Goal: Information Seeking & Learning: Learn about a topic

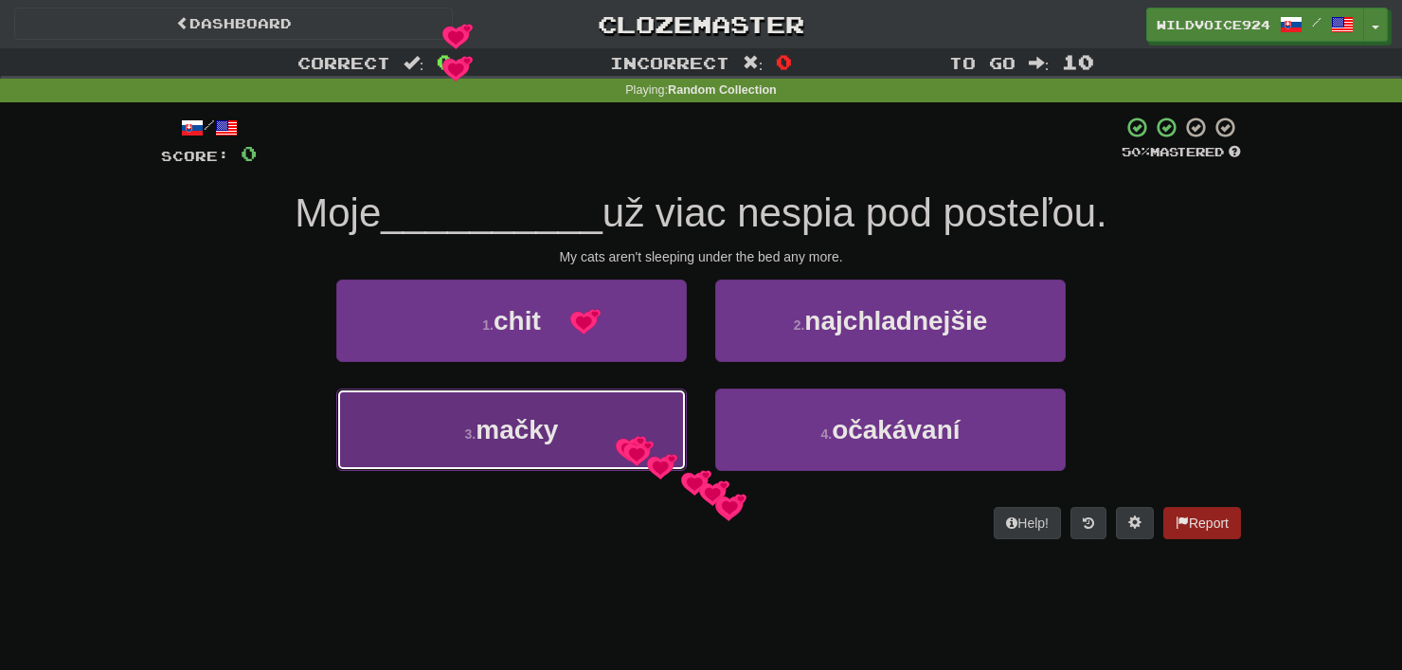
click at [616, 435] on button "3 . [GEOGRAPHIC_DATA]" at bounding box center [511, 429] width 350 height 82
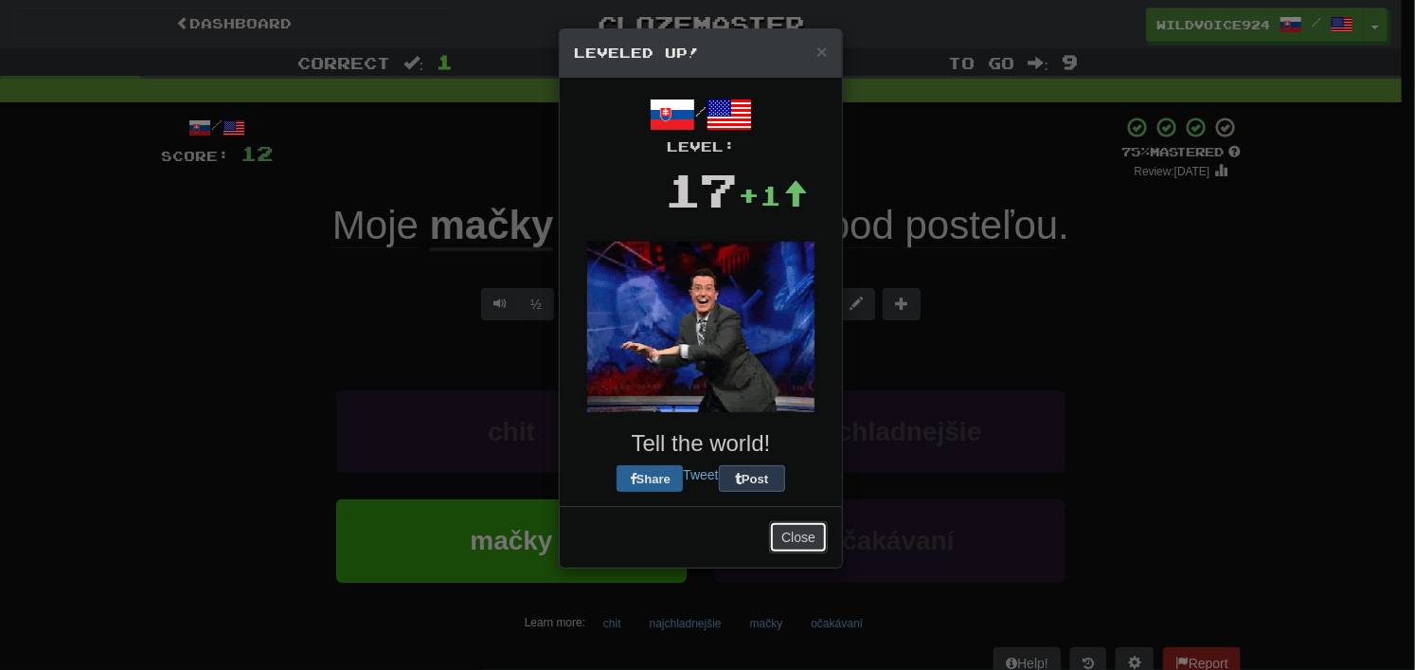
click at [782, 529] on button "Close" at bounding box center [798, 537] width 59 height 32
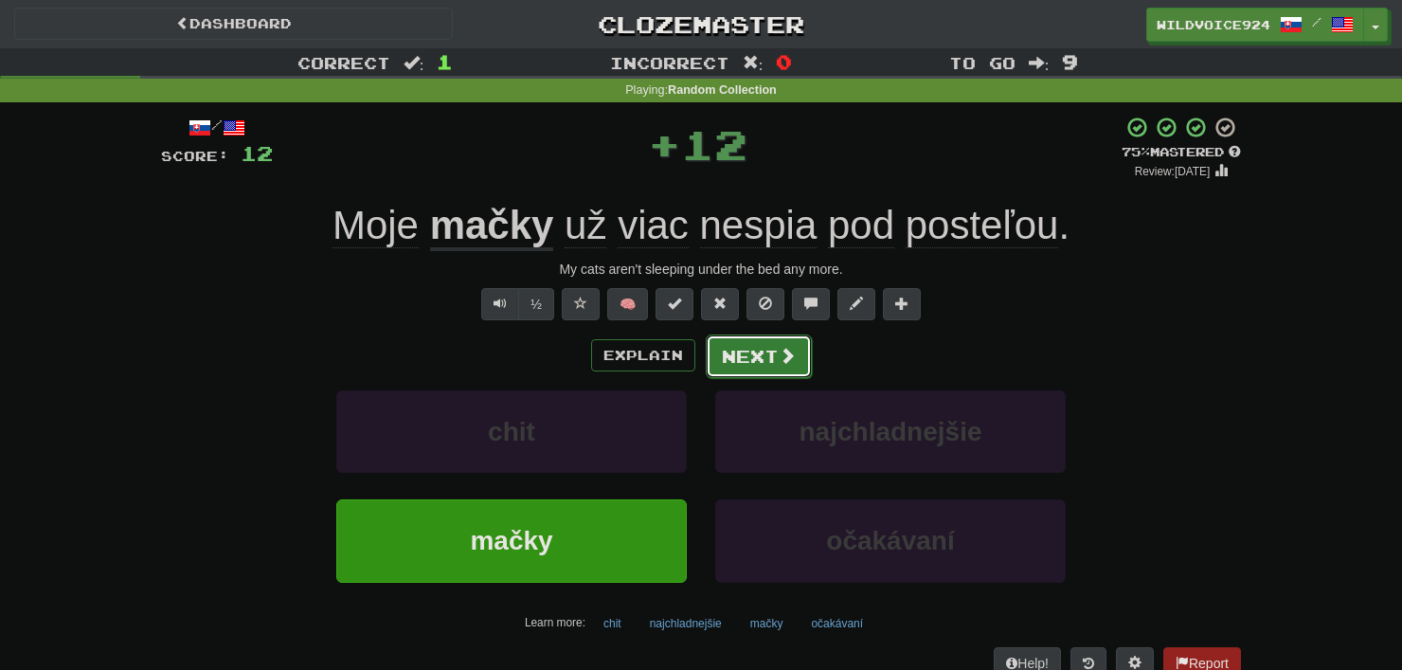
click at [758, 360] on button "Next" at bounding box center [759, 356] width 106 height 44
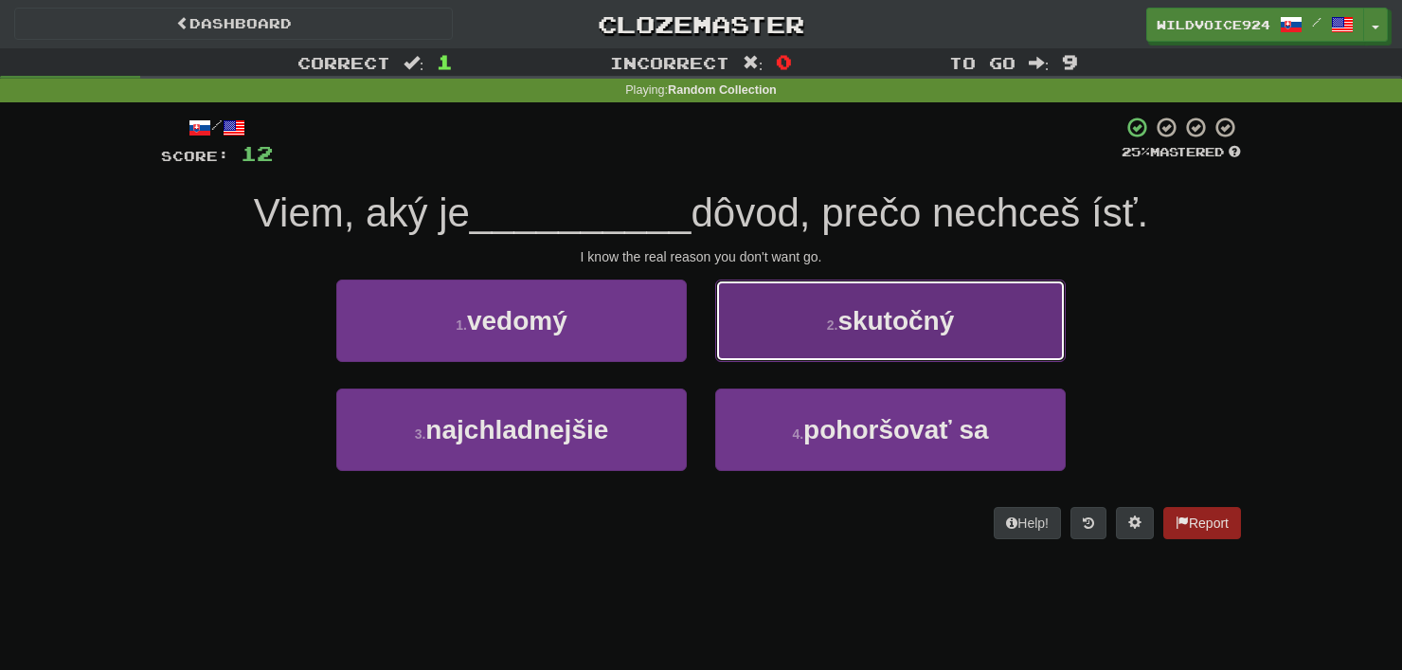
click at [811, 317] on button "2 . skutočný" at bounding box center [890, 320] width 350 height 82
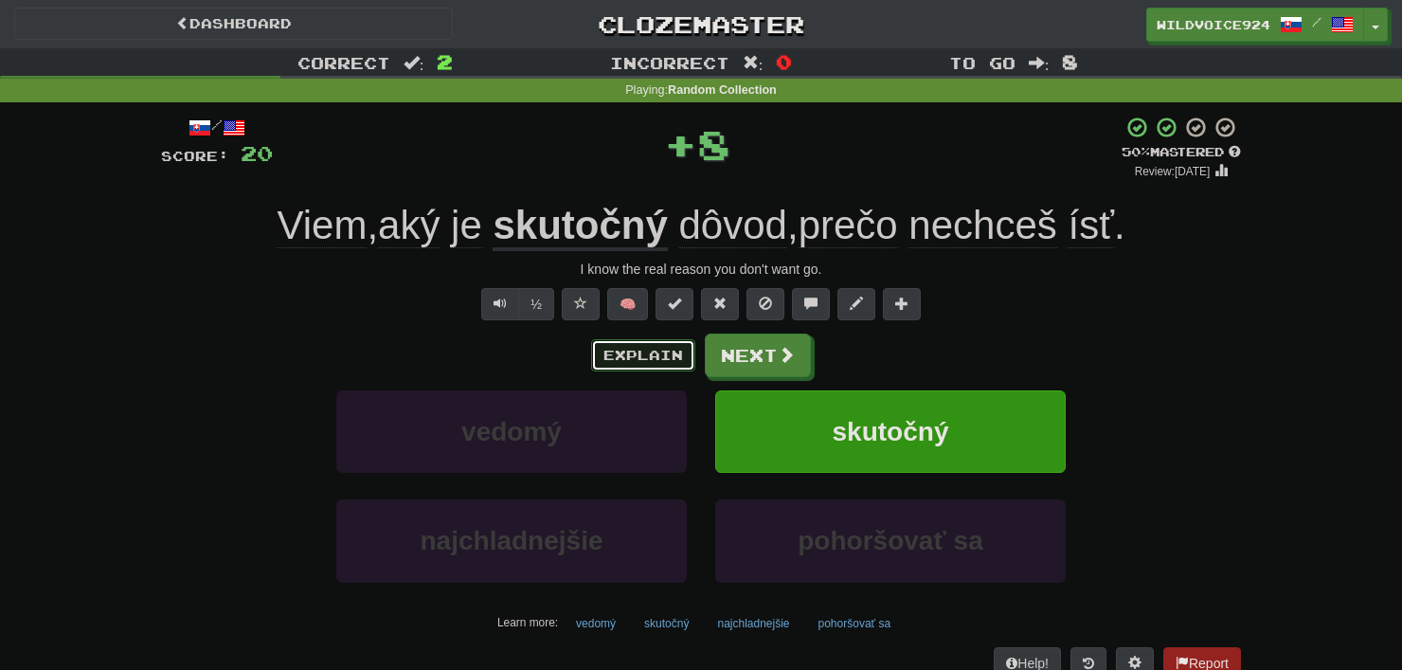
click at [657, 354] on button "Explain" at bounding box center [643, 355] width 104 height 32
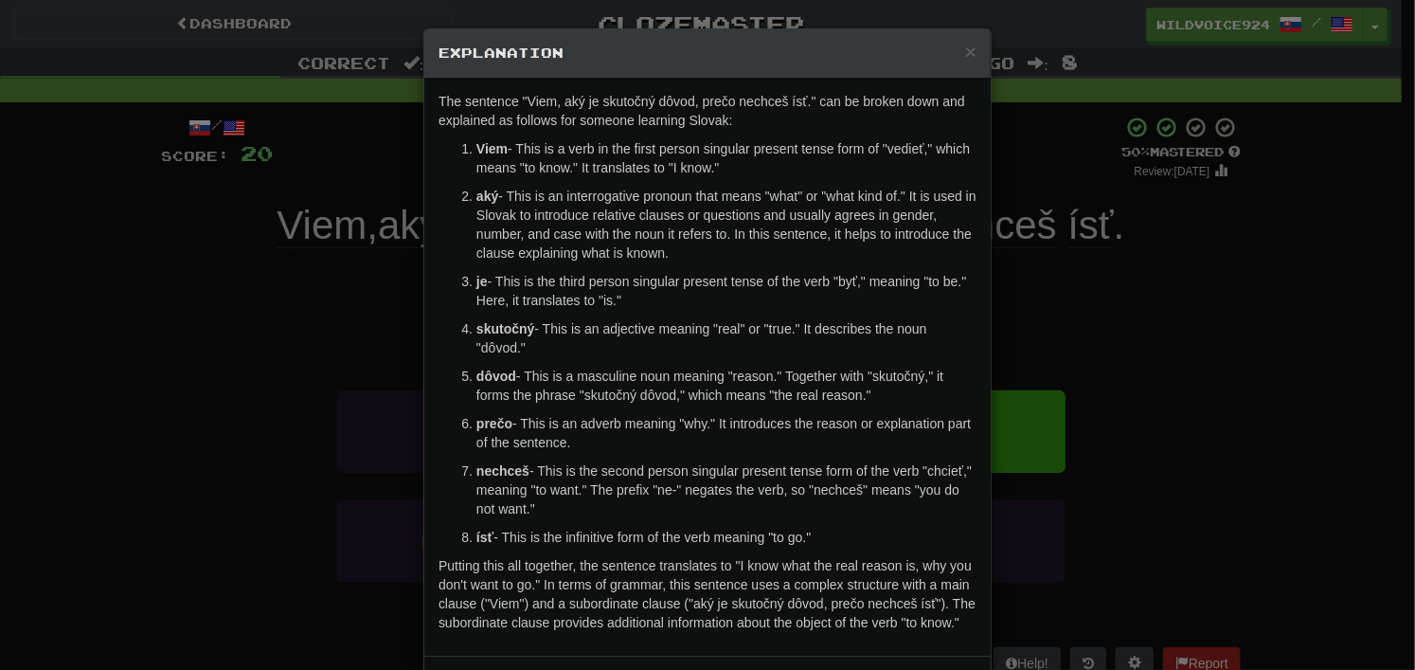
click at [1210, 351] on div "× Explanation The sentence "Viem, aký je skutočný dôvod, prečo nechceš ísť." ca…" at bounding box center [707, 335] width 1415 height 670
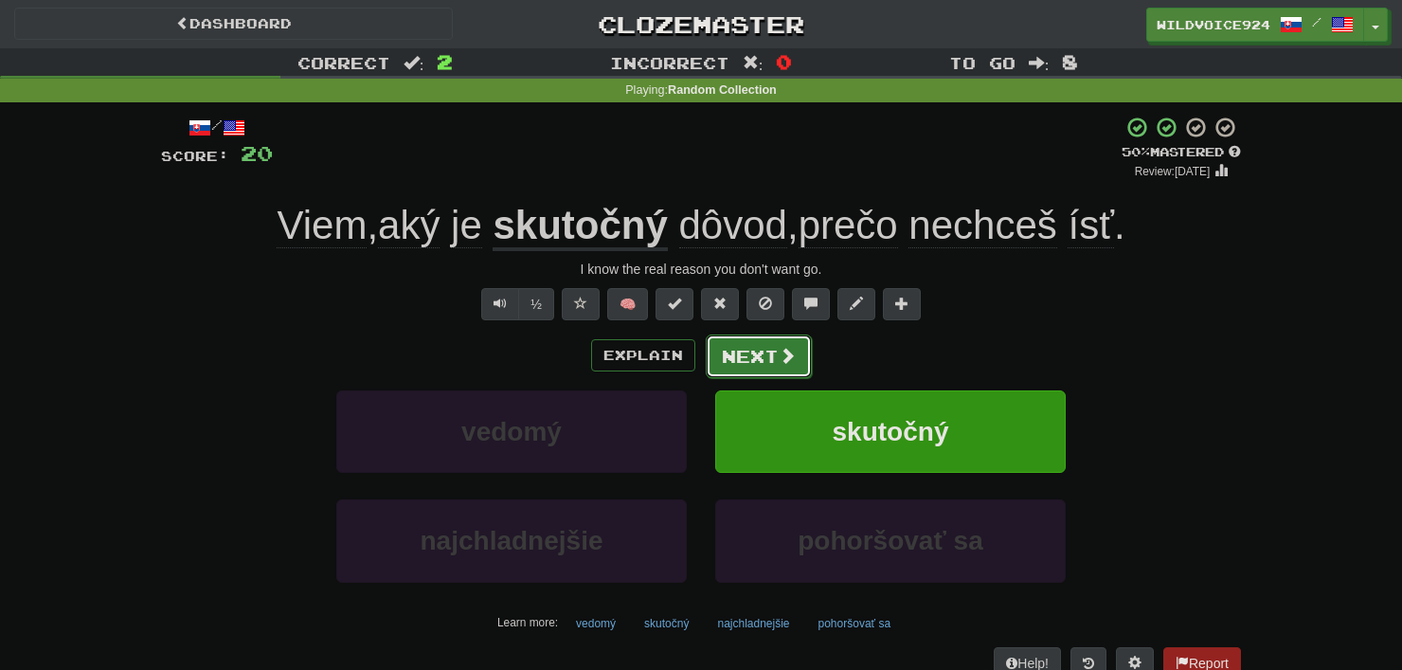
click at [807, 352] on button "Next" at bounding box center [759, 356] width 106 height 44
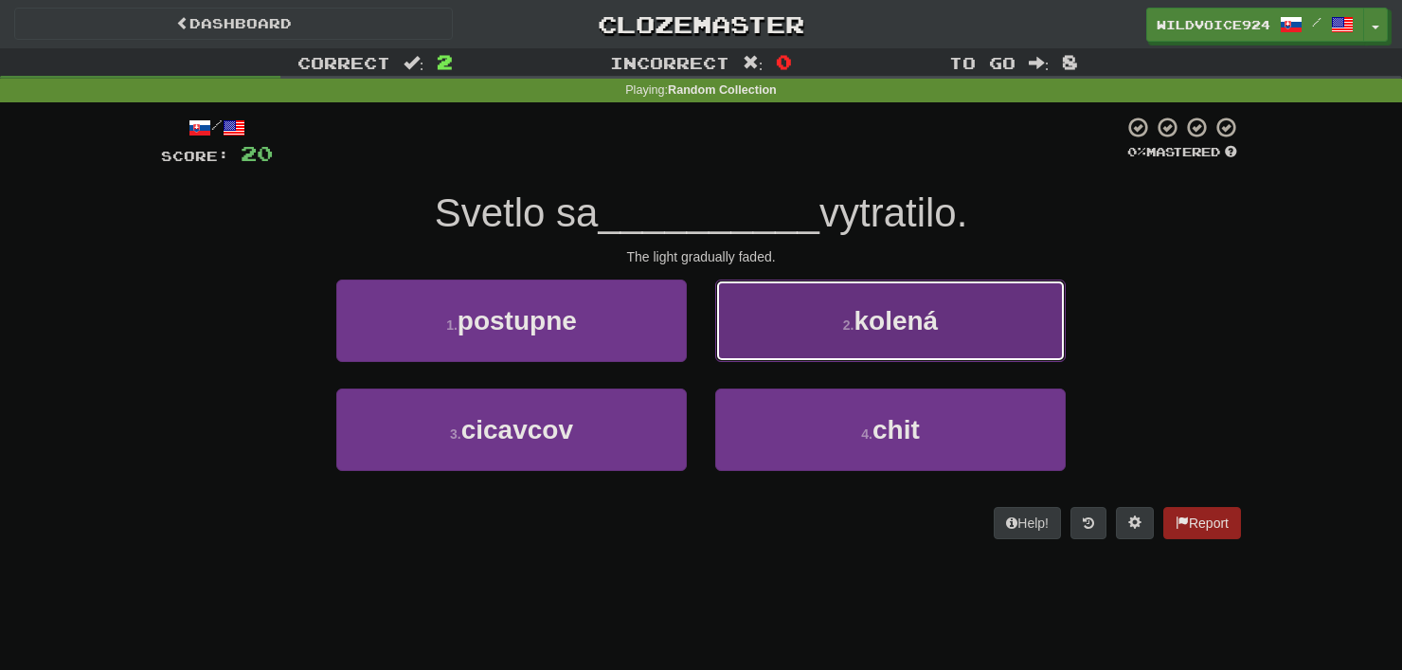
click at [934, 310] on span "kolená" at bounding box center [895, 320] width 84 height 29
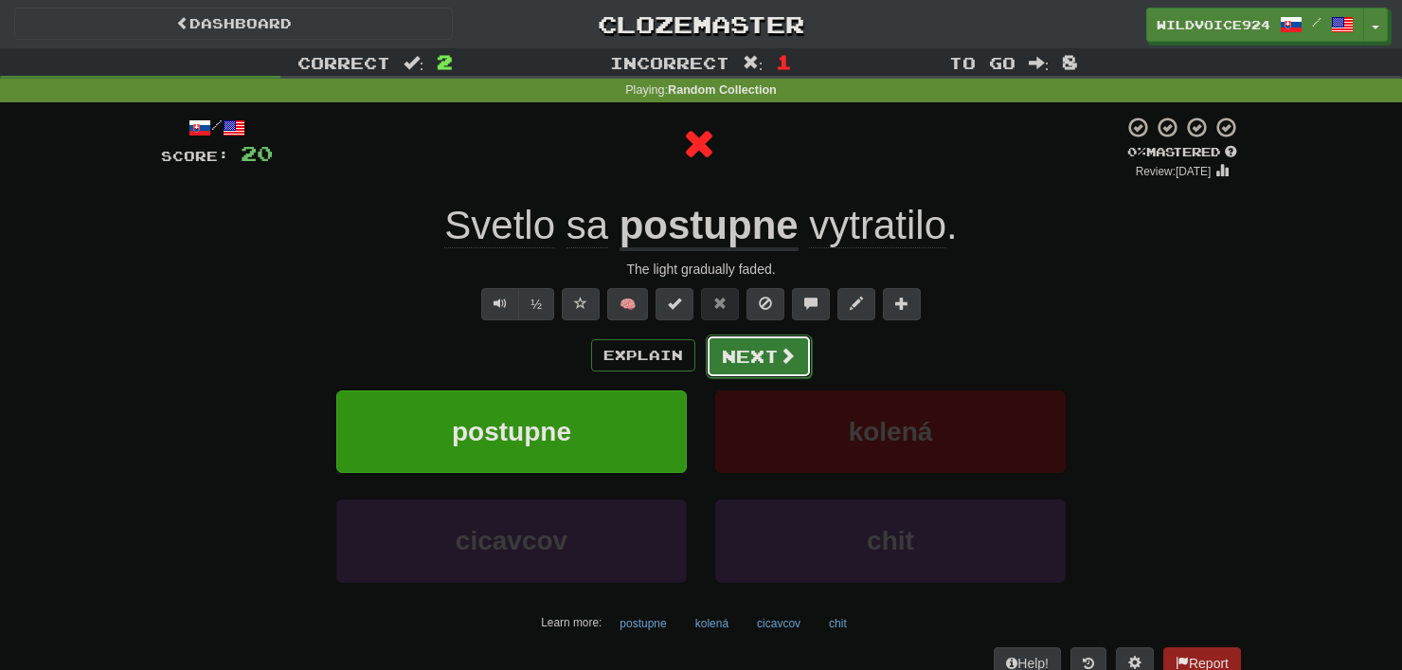
click at [710, 353] on button "Next" at bounding box center [759, 356] width 106 height 44
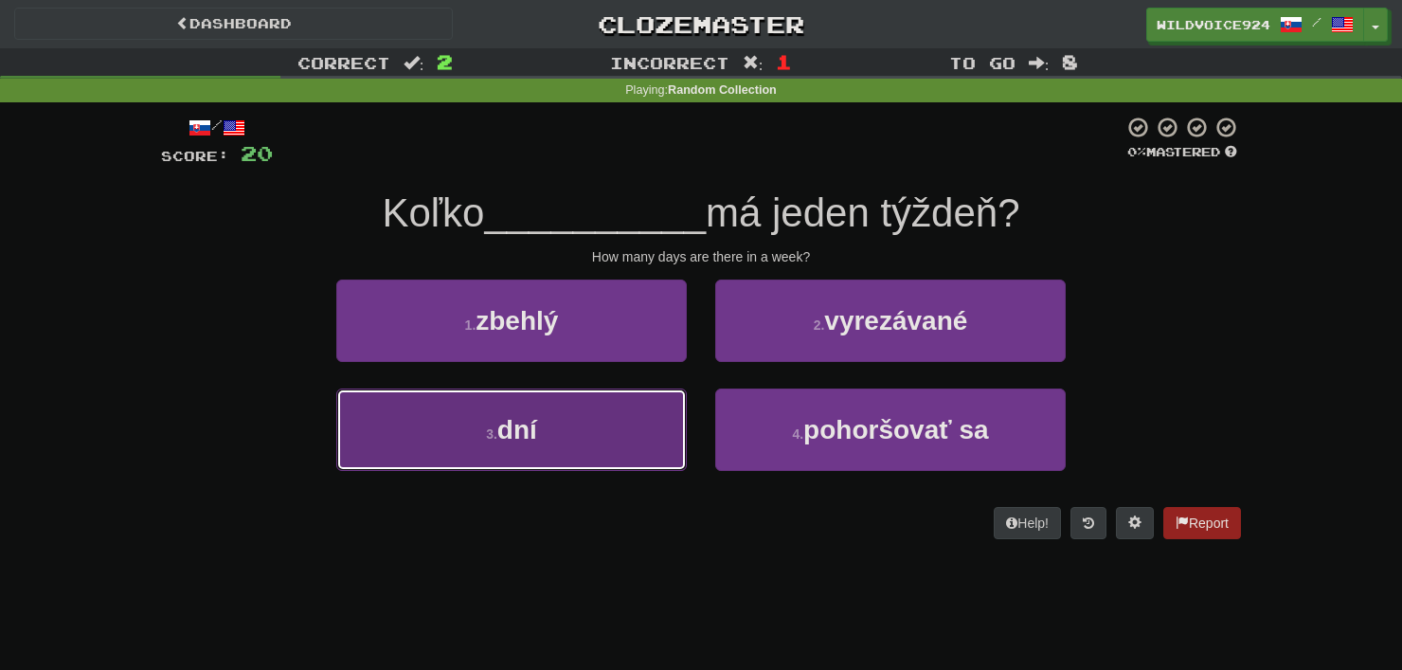
click at [652, 457] on button "3 . dní" at bounding box center [511, 429] width 350 height 82
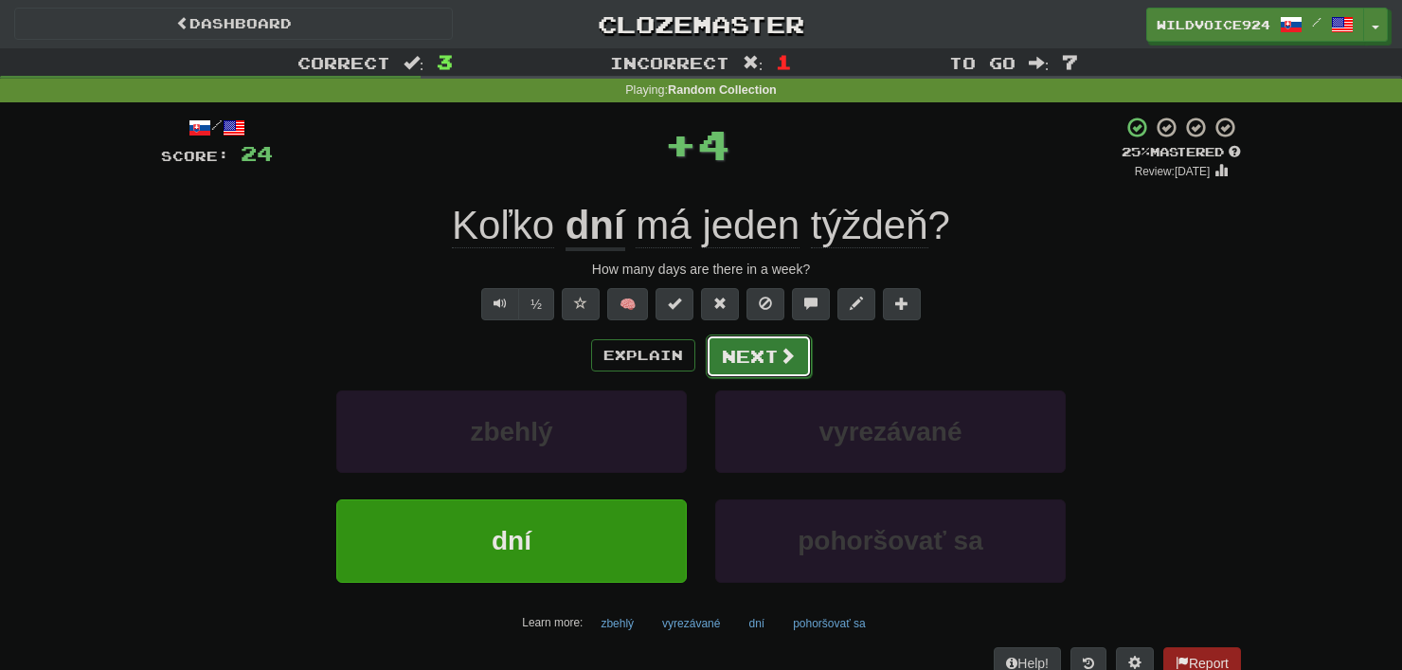
click at [744, 370] on button "Next" at bounding box center [759, 356] width 106 height 44
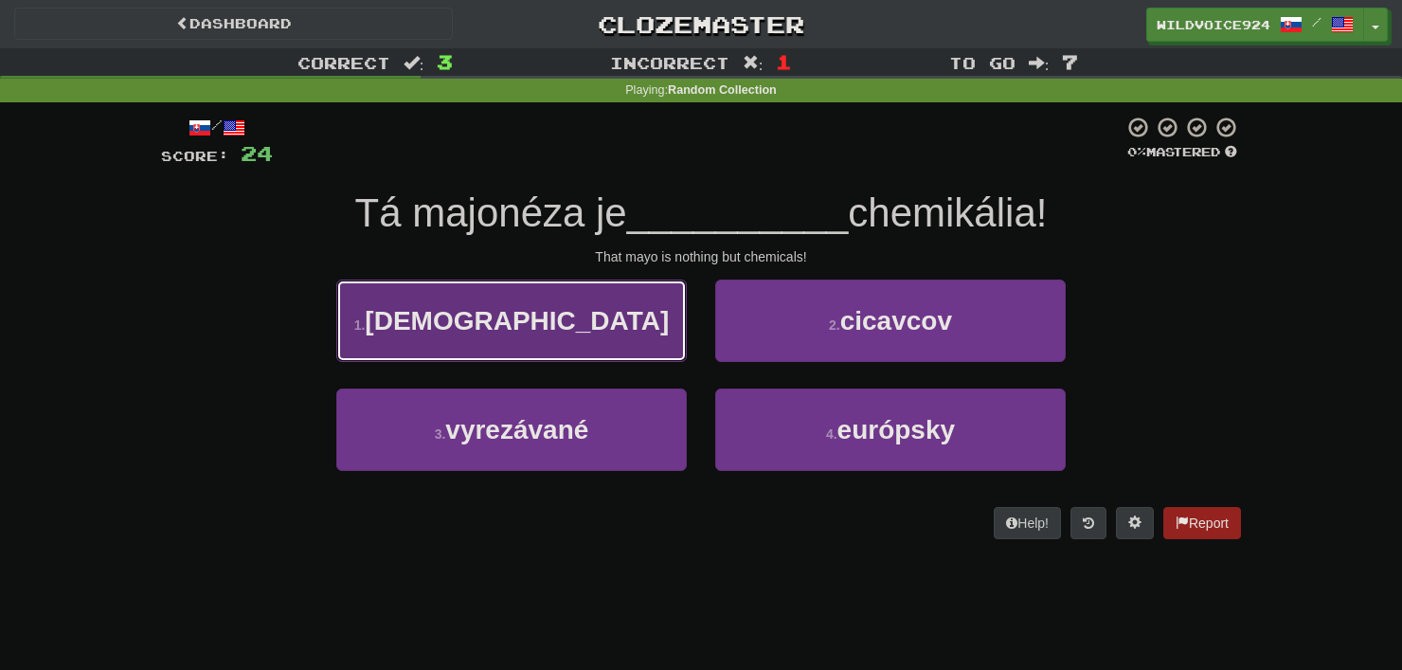
click at [622, 332] on button "1 . [DEMOGRAPHIC_DATA]" at bounding box center [511, 320] width 350 height 82
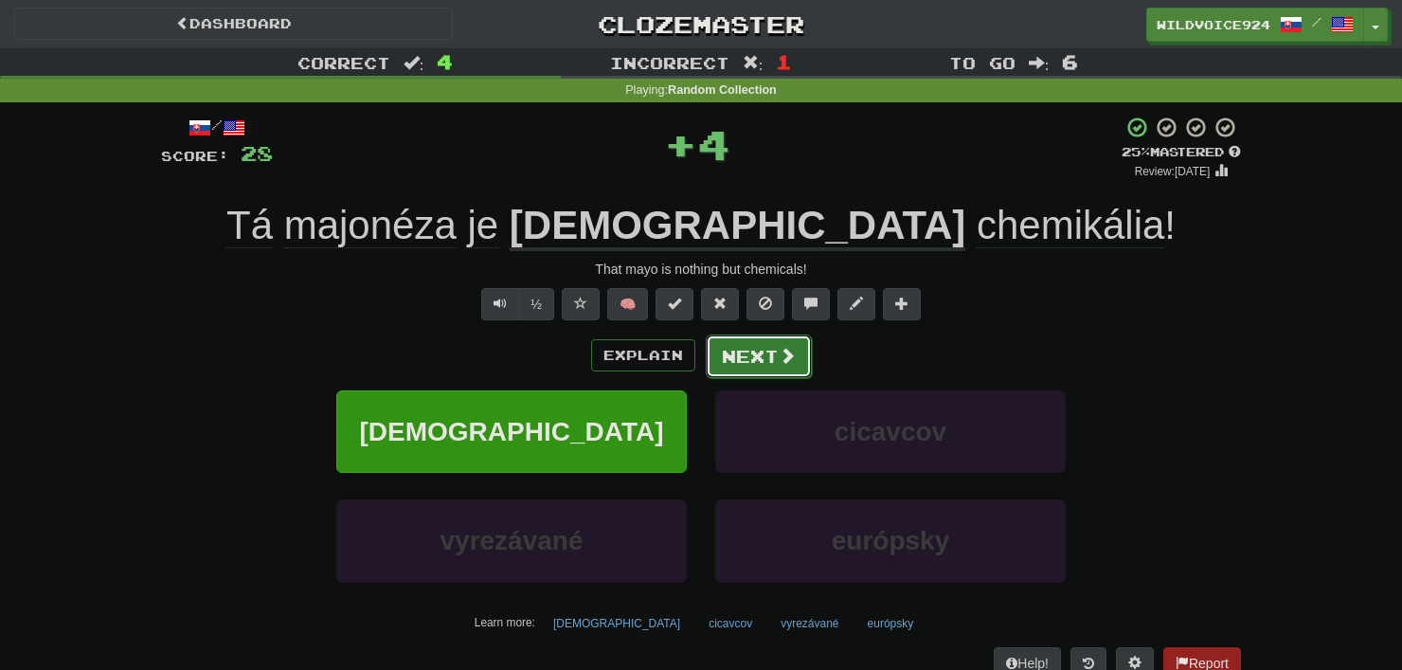
click at [743, 339] on button "Next" at bounding box center [759, 356] width 106 height 44
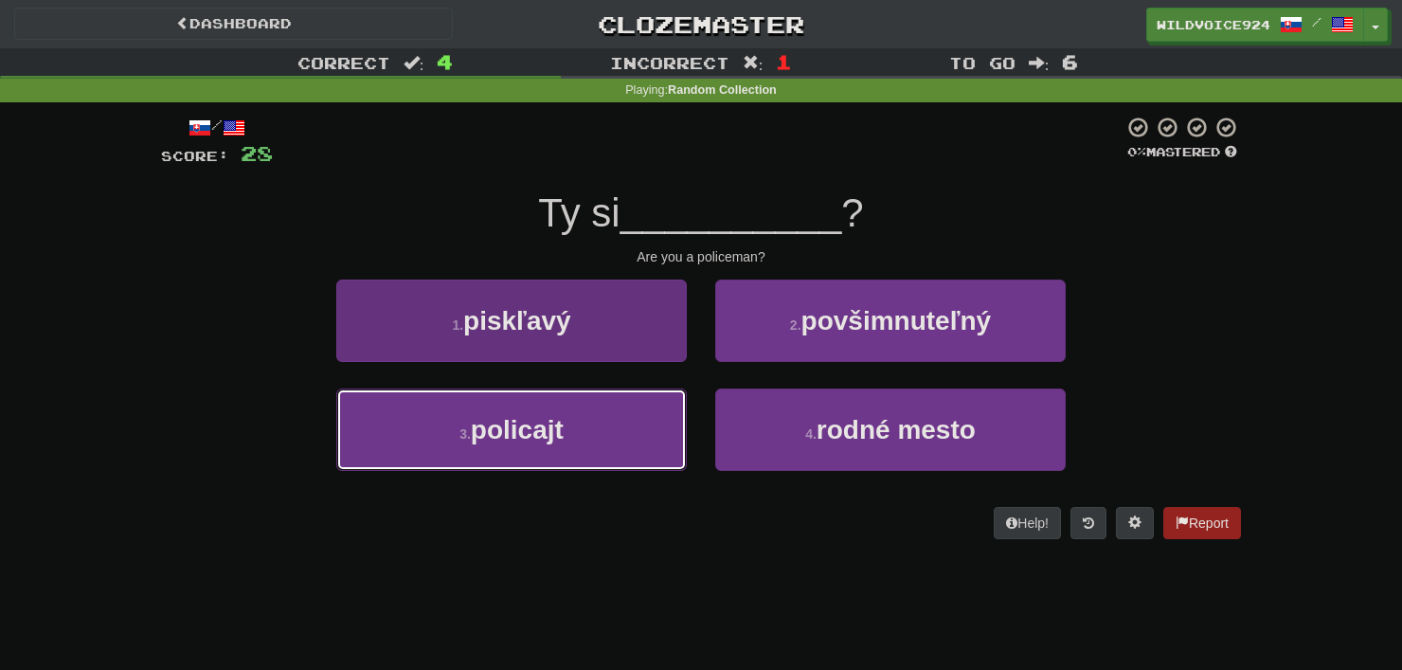
click at [571, 461] on button "3 . policajt" at bounding box center [511, 429] width 350 height 82
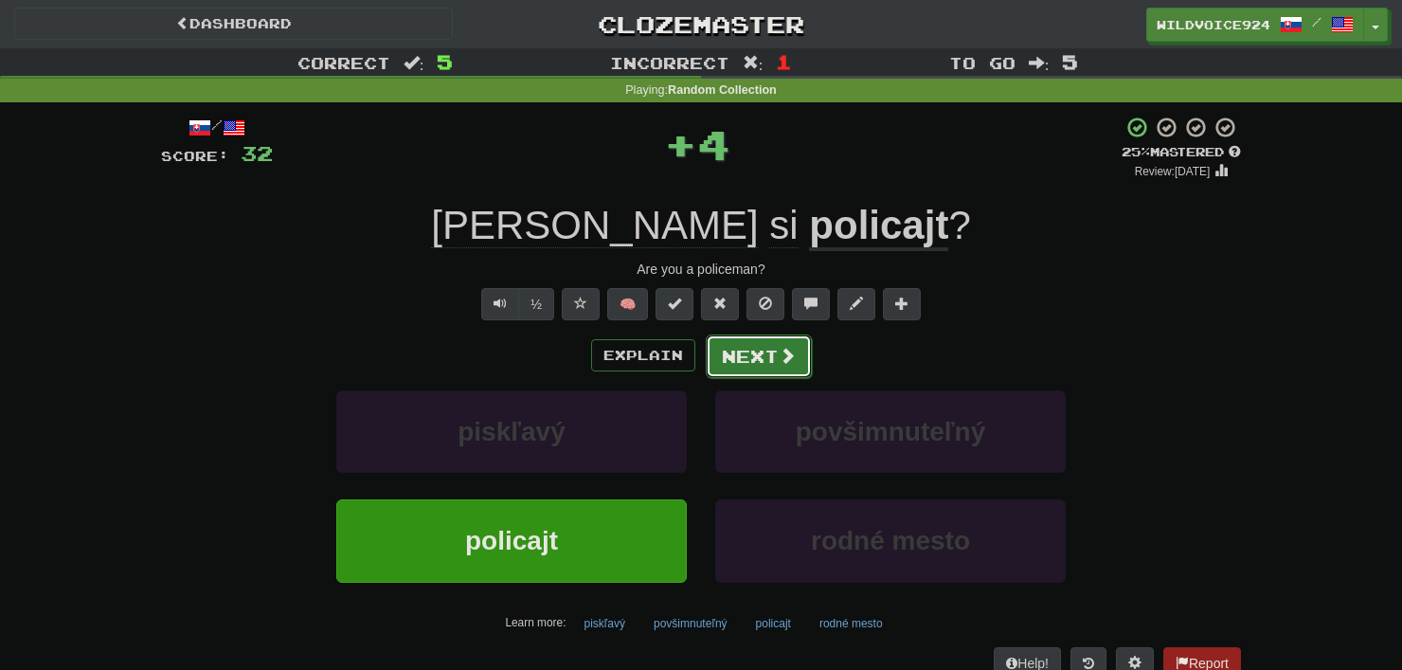
click at [773, 359] on button "Next" at bounding box center [759, 356] width 106 height 44
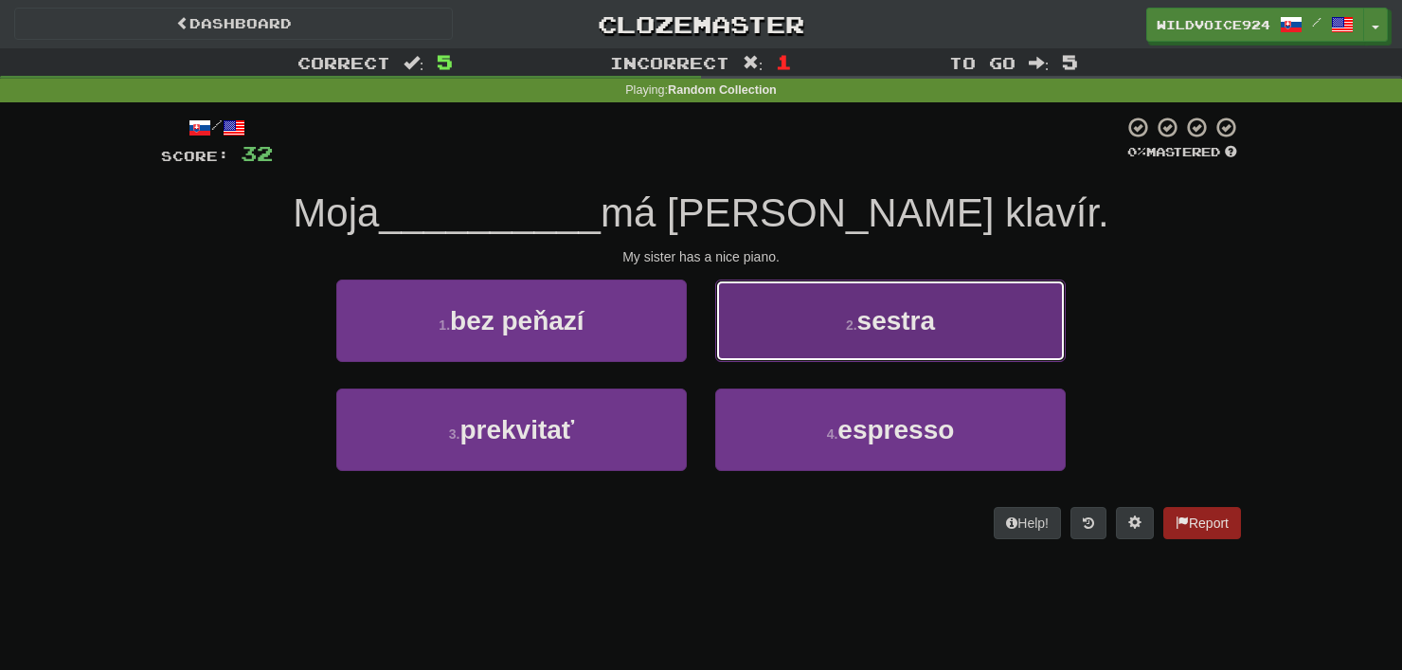
click at [878, 303] on button "2 . sestra" at bounding box center [890, 320] width 350 height 82
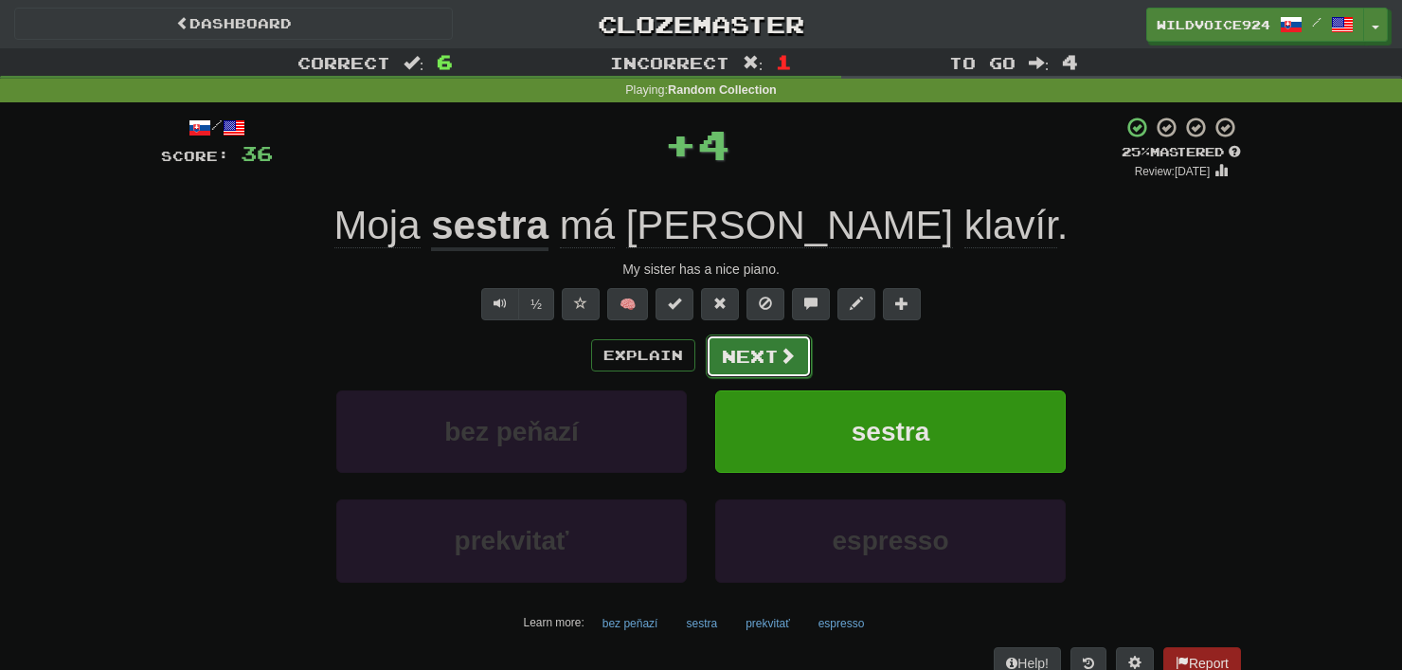
click at [754, 342] on button "Next" at bounding box center [759, 356] width 106 height 44
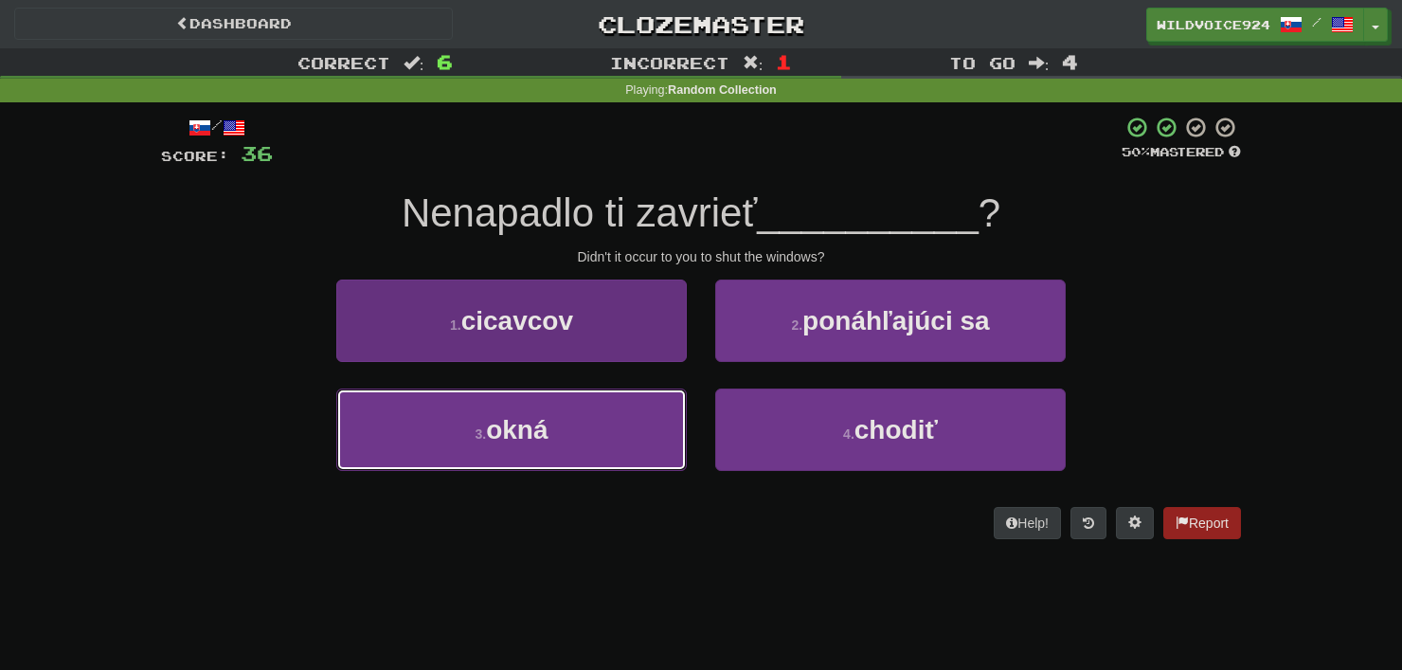
drag, startPoint x: 608, startPoint y: 442, endPoint x: 626, endPoint y: 414, distance: 33.6
click at [608, 442] on button "3 . okná" at bounding box center [511, 429] width 350 height 82
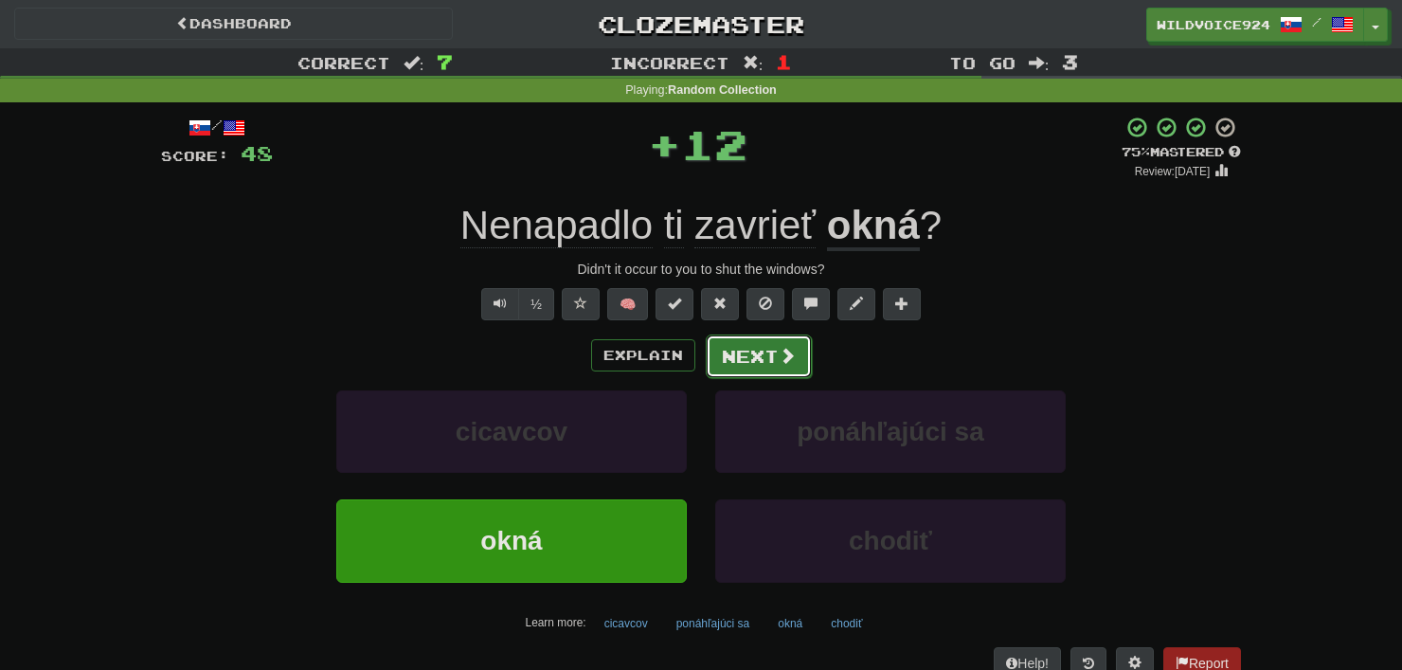
click at [793, 343] on button "Next" at bounding box center [759, 356] width 106 height 44
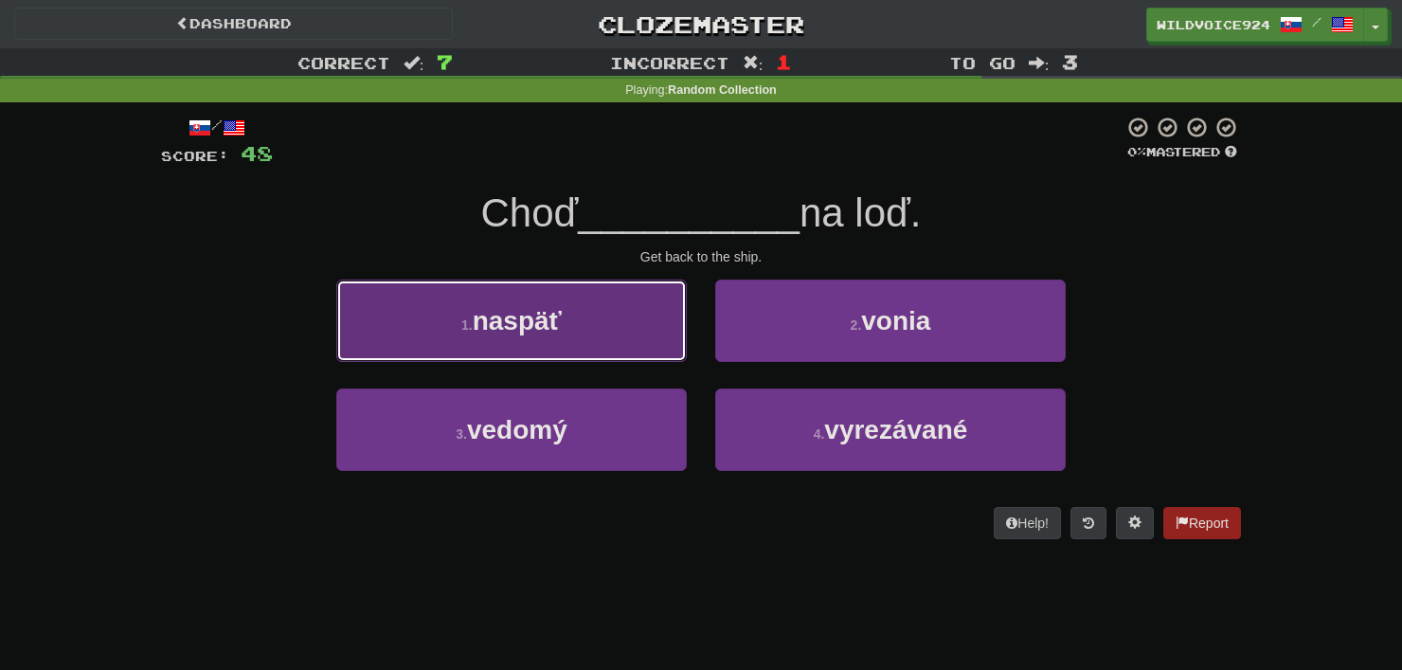
click at [635, 297] on button "1 . naspäť" at bounding box center [511, 320] width 350 height 82
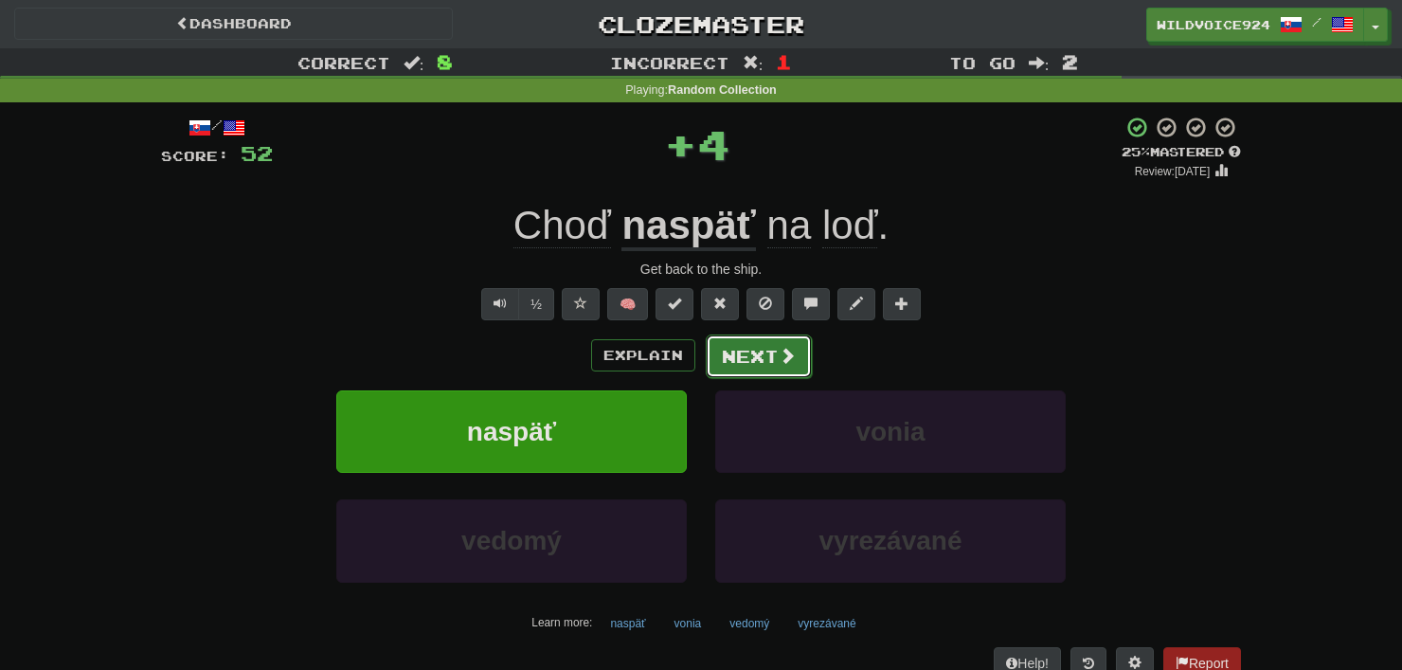
click at [757, 340] on button "Next" at bounding box center [759, 356] width 106 height 44
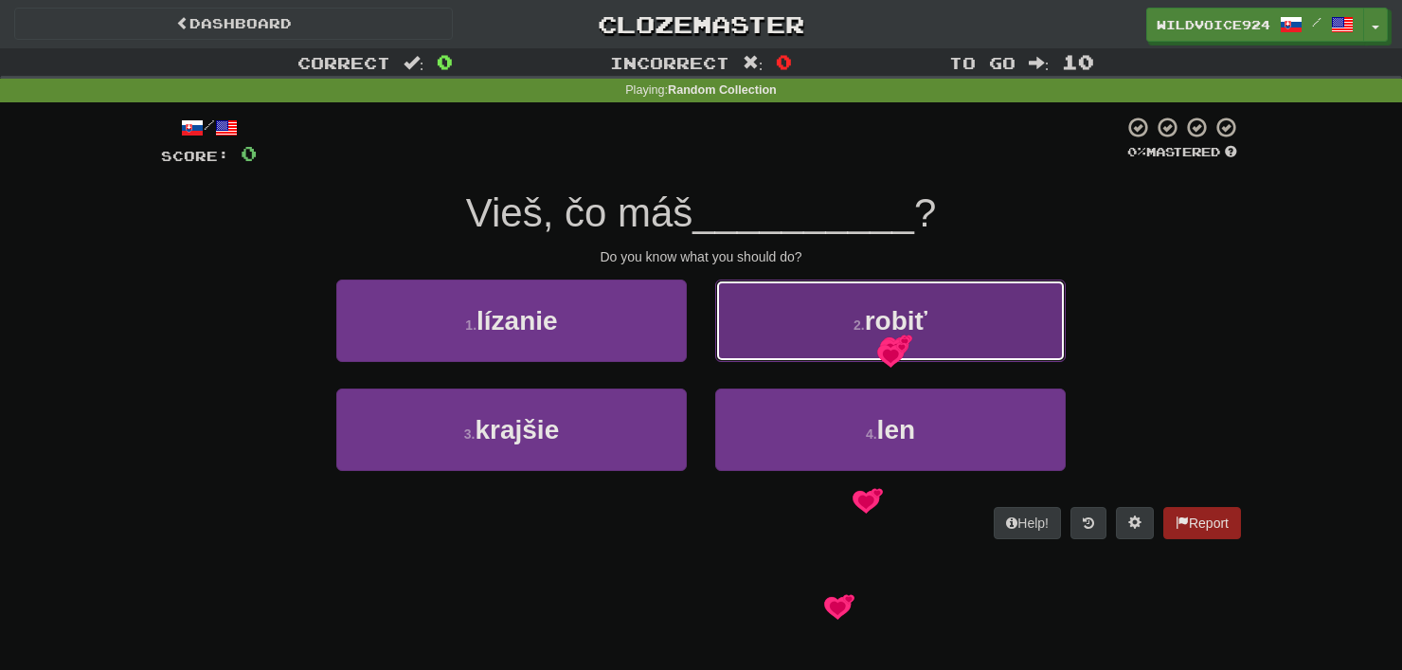
click at [882, 334] on span "robiť" at bounding box center [896, 320] width 63 height 29
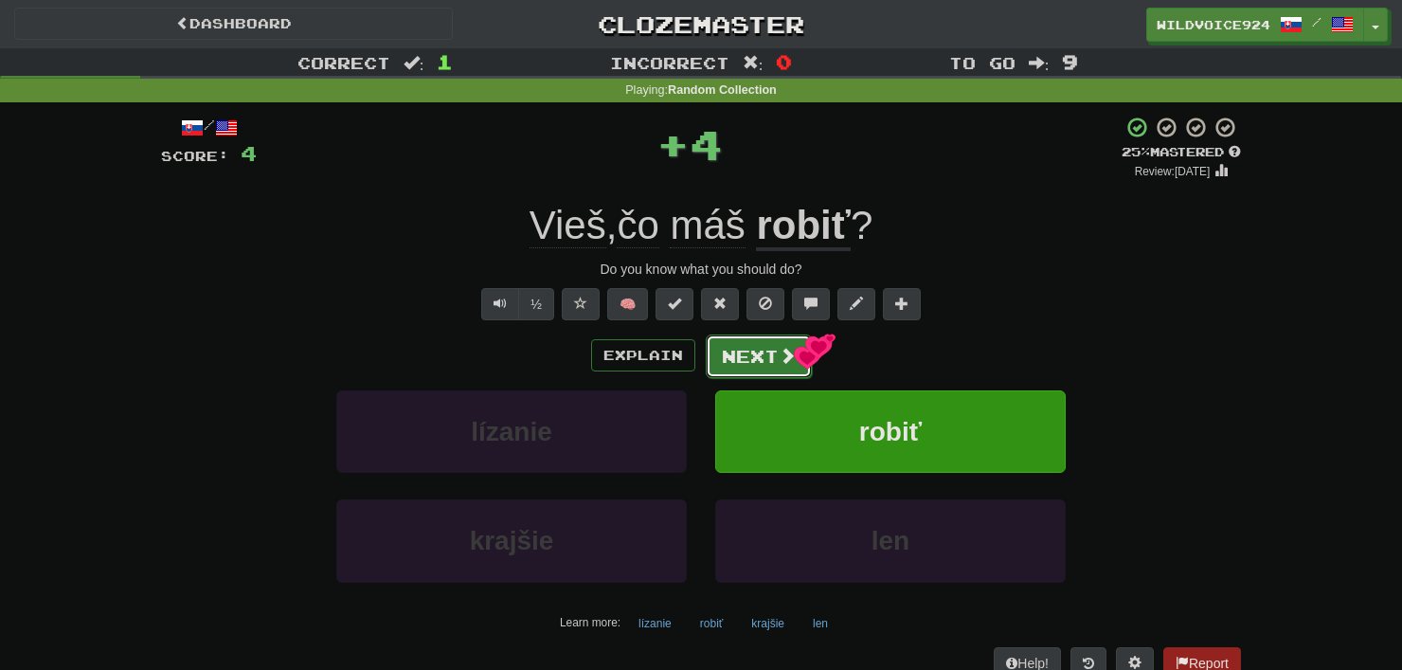
click at [752, 371] on button "Next" at bounding box center [759, 356] width 106 height 44
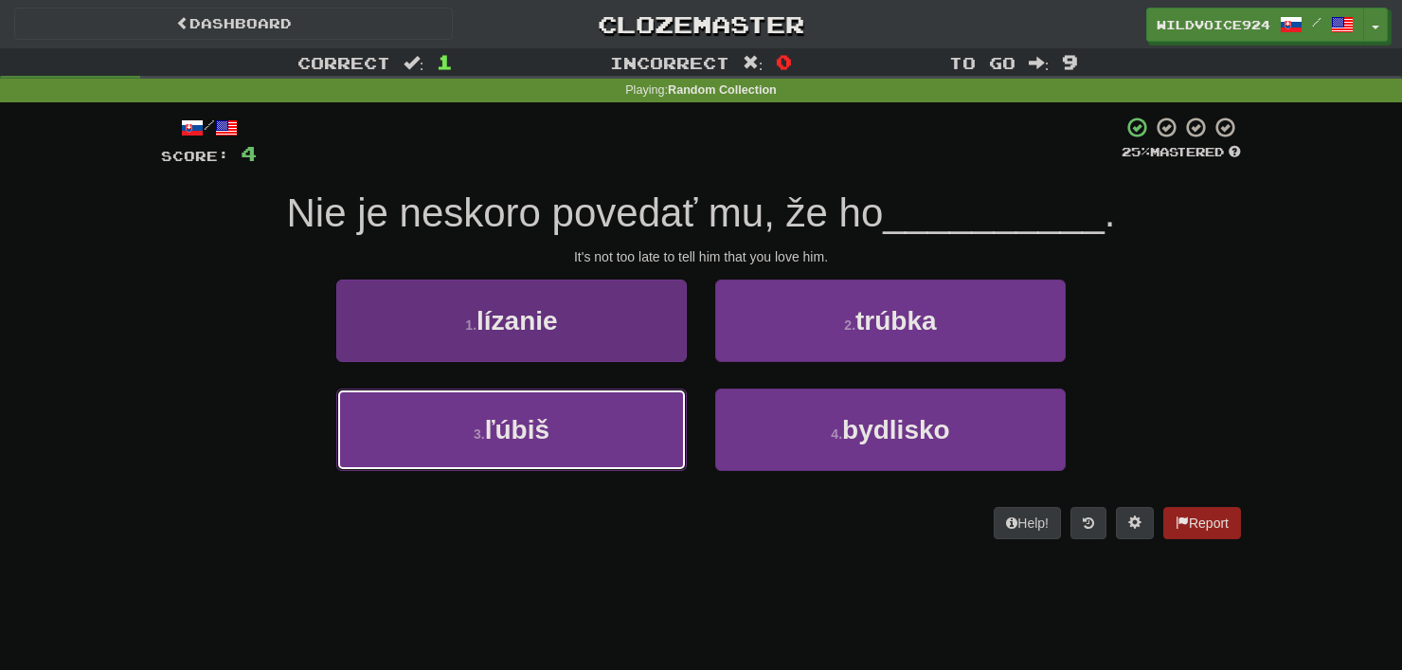
click at [525, 454] on button "3 . ľúbiš" at bounding box center [511, 429] width 350 height 82
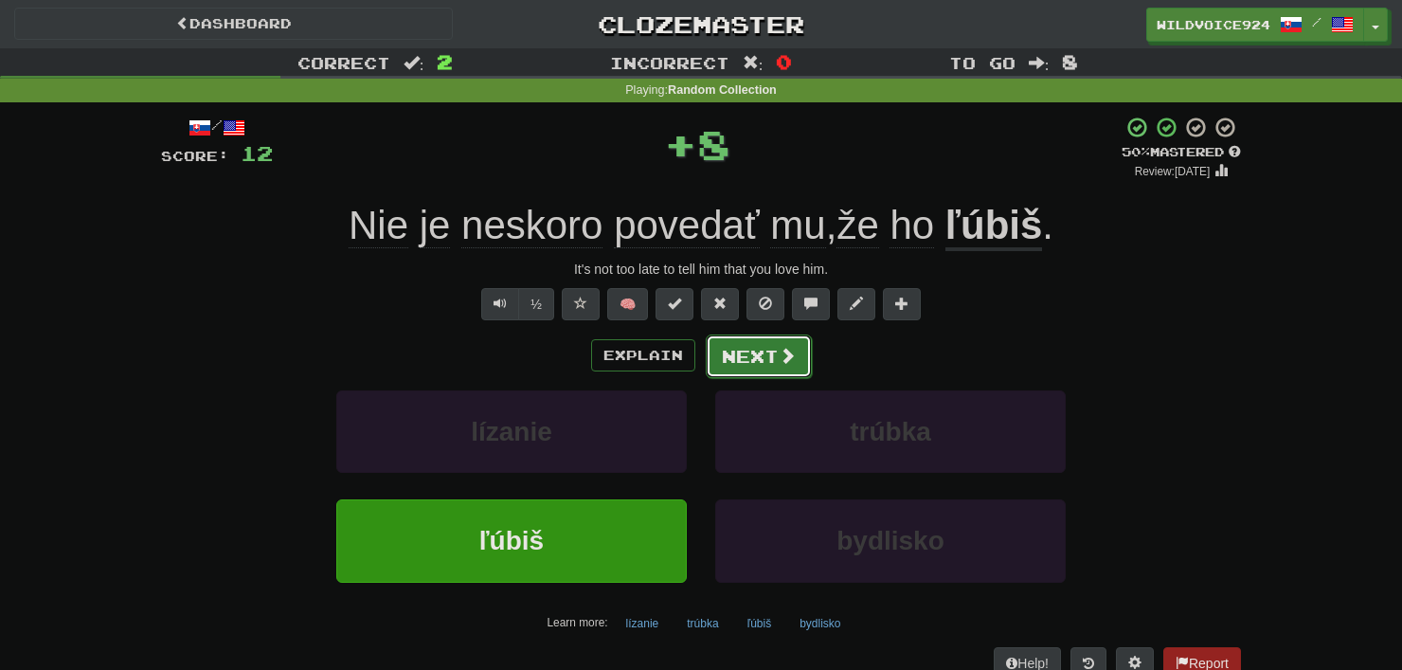
click at [726, 362] on button "Next" at bounding box center [759, 356] width 106 height 44
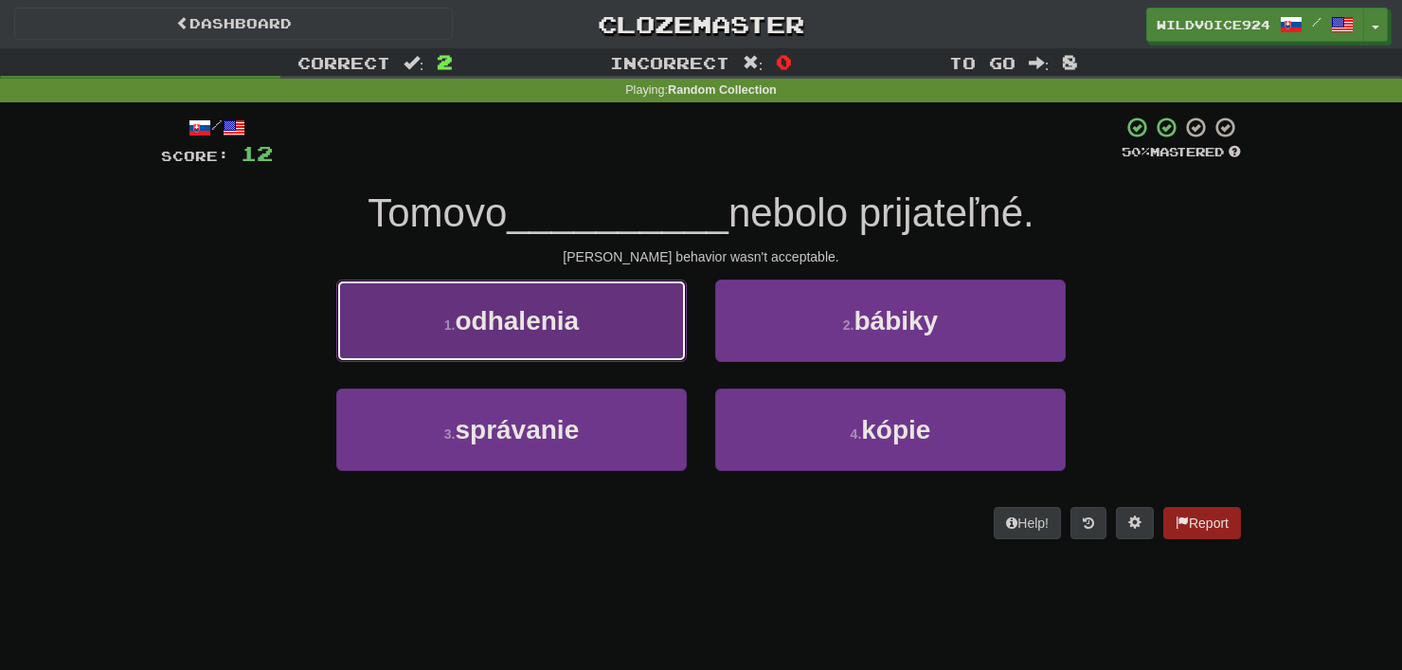
click at [654, 335] on button "1 . odhalenia" at bounding box center [511, 320] width 350 height 82
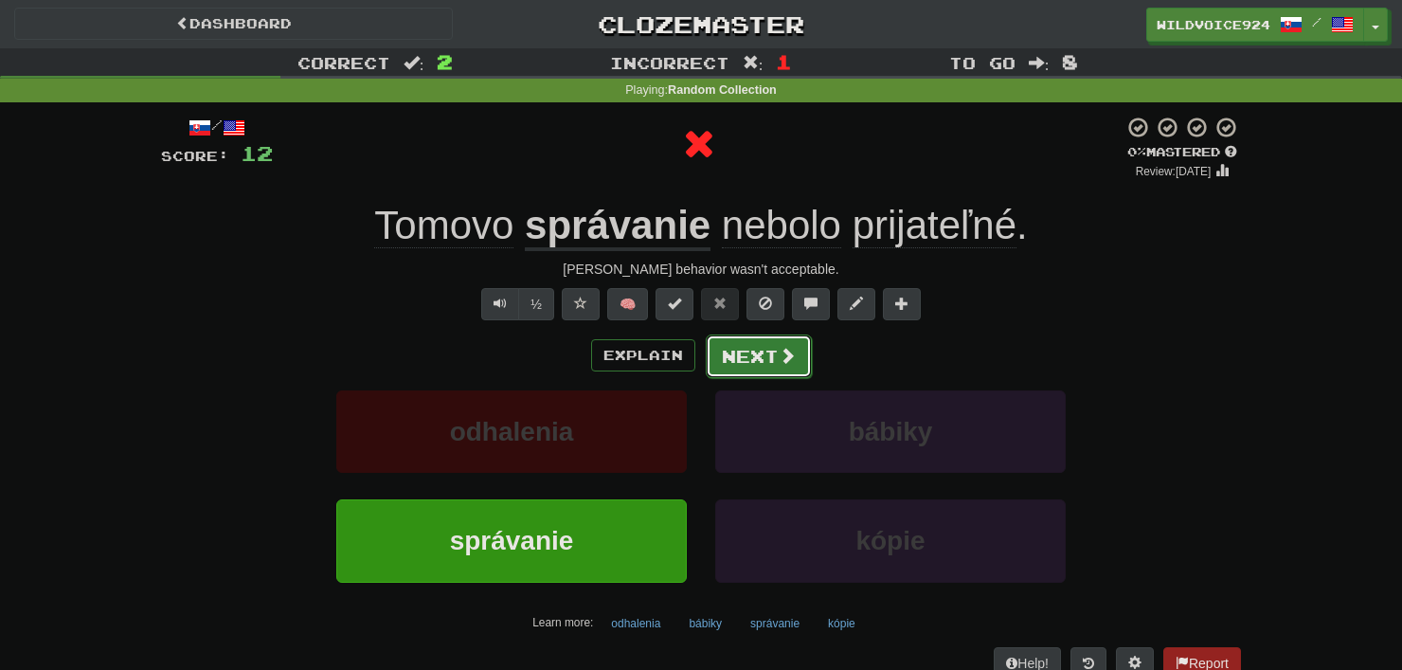
click at [748, 359] on button "Next" at bounding box center [759, 356] width 106 height 44
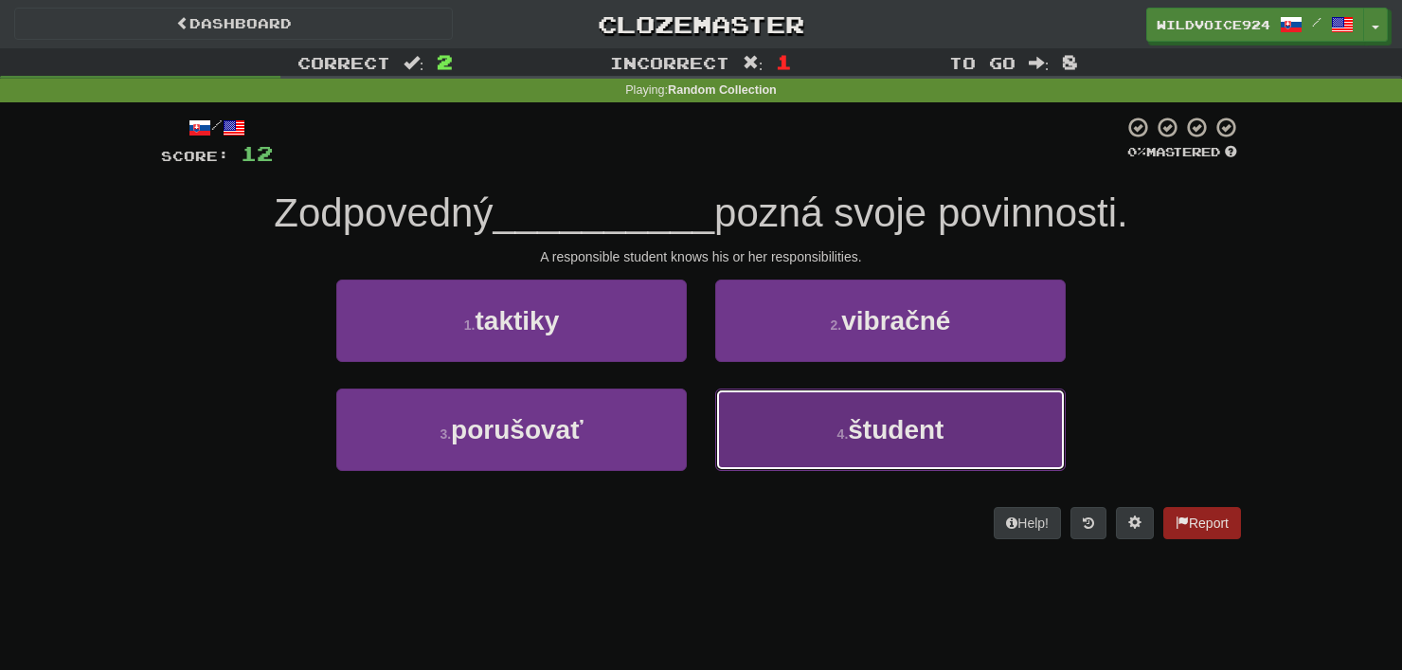
click at [899, 427] on span "študent" at bounding box center [896, 429] width 96 height 29
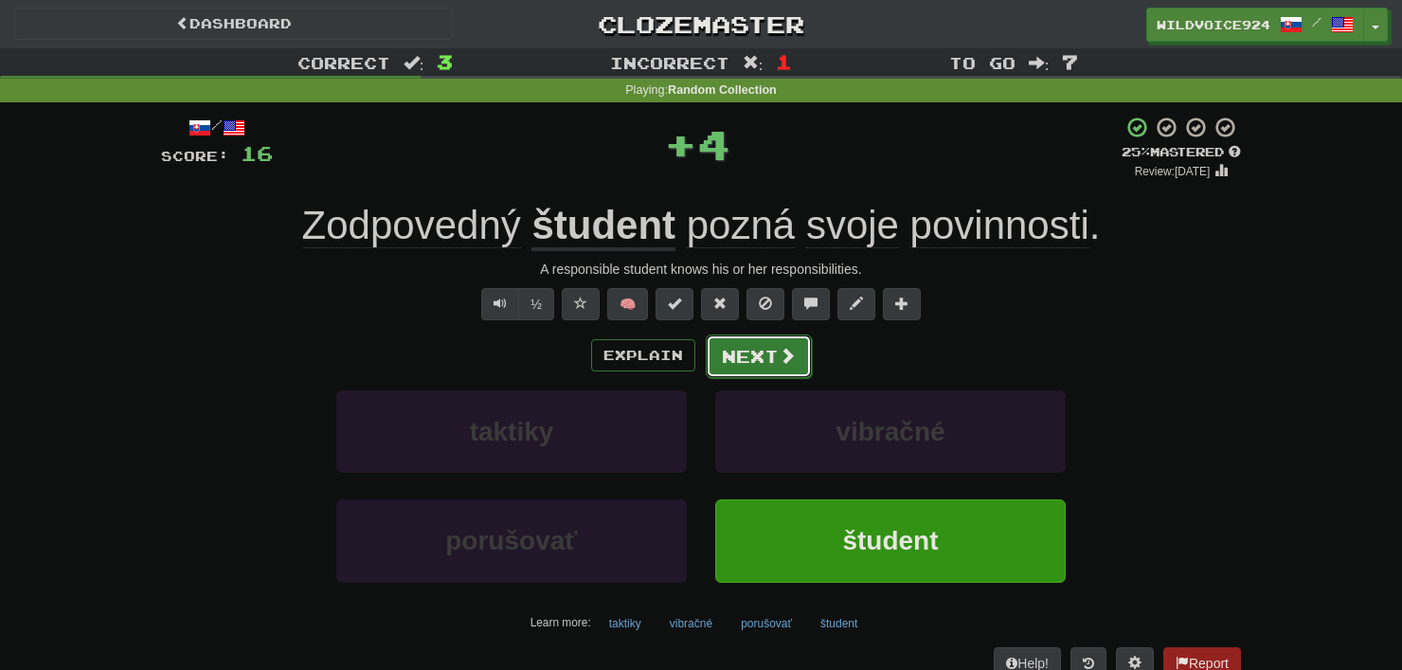
click at [760, 345] on button "Next" at bounding box center [759, 356] width 106 height 44
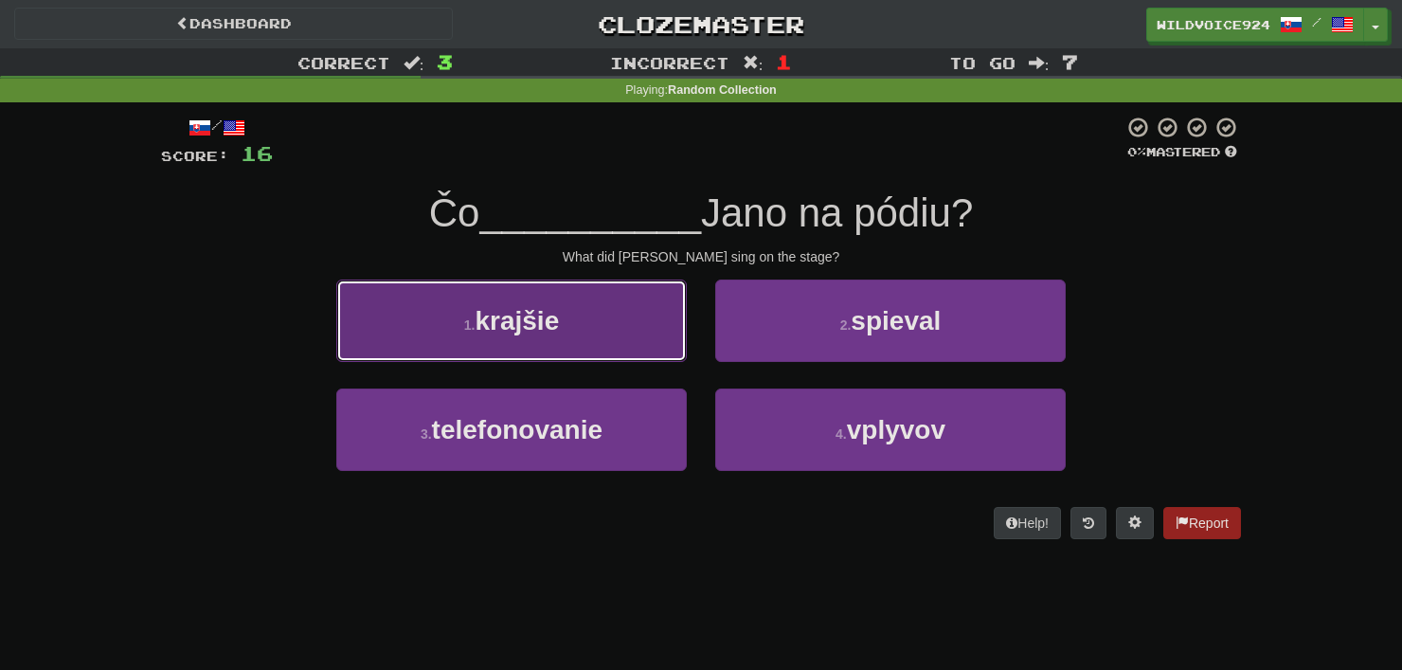
click at [601, 317] on button "1 . krajšie" at bounding box center [511, 320] width 350 height 82
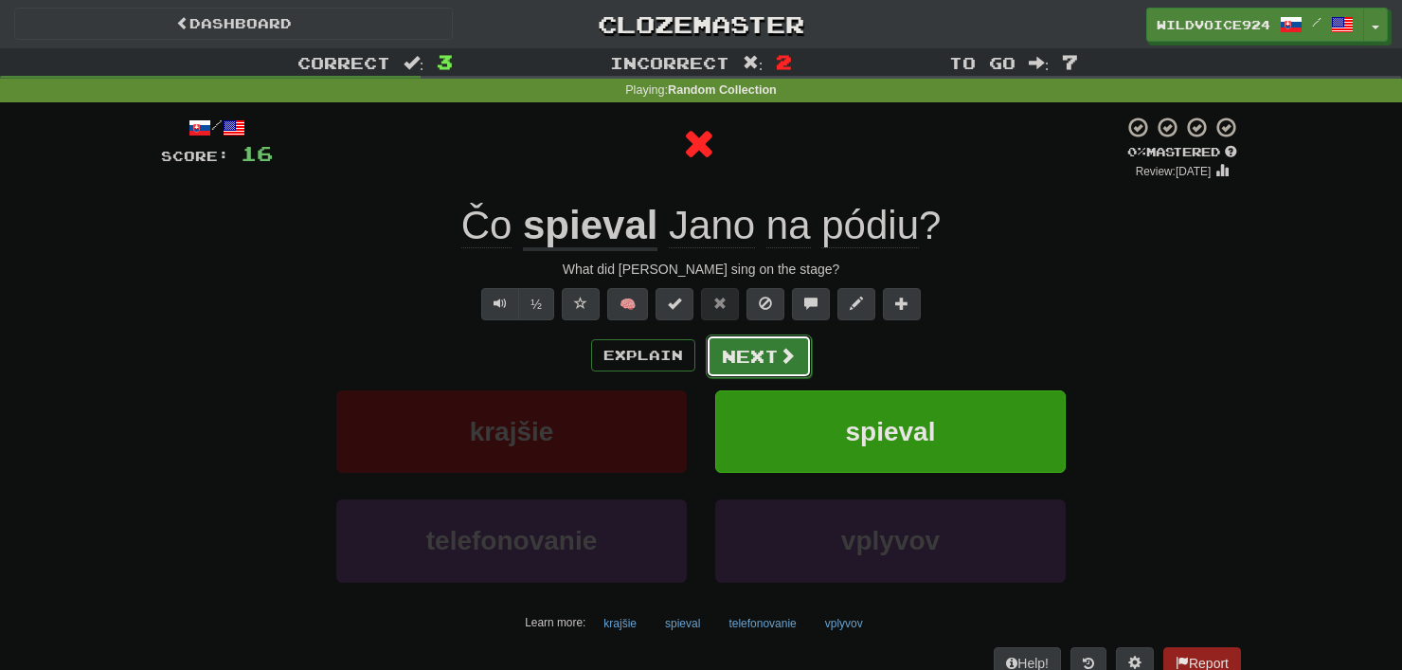
click at [766, 353] on button "Next" at bounding box center [759, 356] width 106 height 44
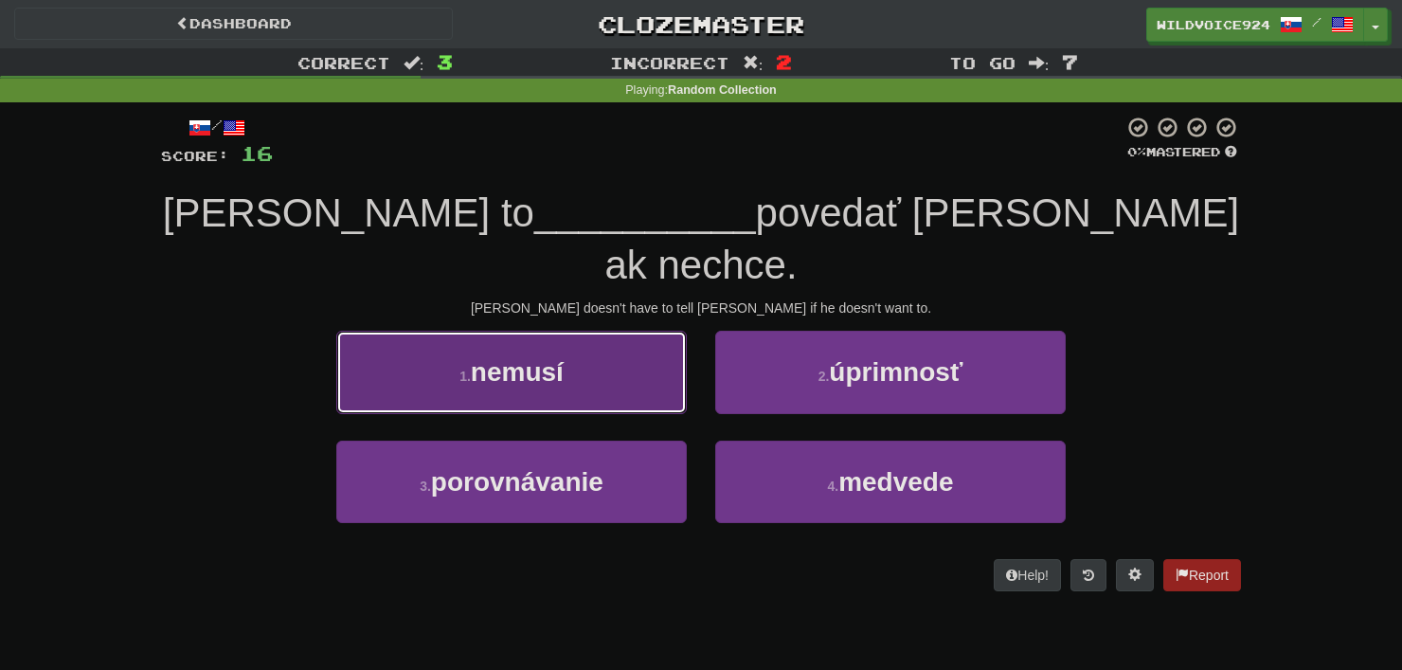
click at [680, 358] on button "1 . nemusí" at bounding box center [511, 372] width 350 height 82
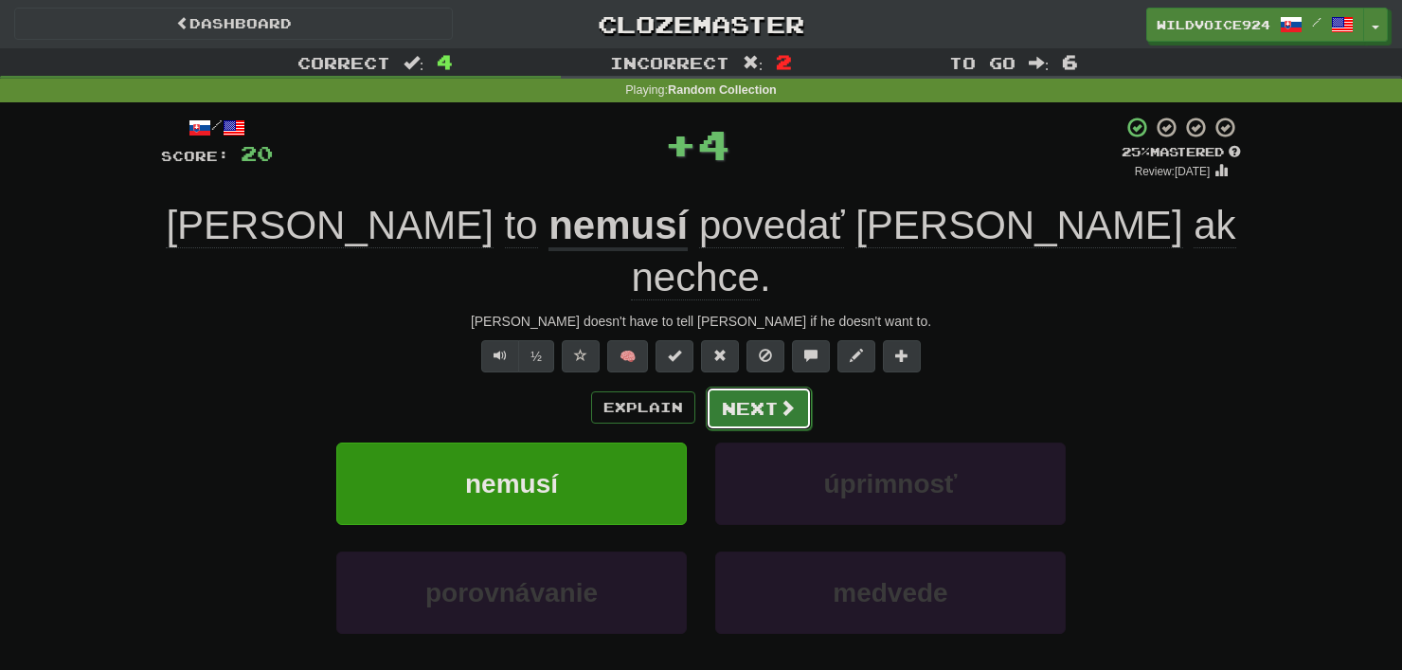
click at [751, 386] on button "Next" at bounding box center [759, 408] width 106 height 44
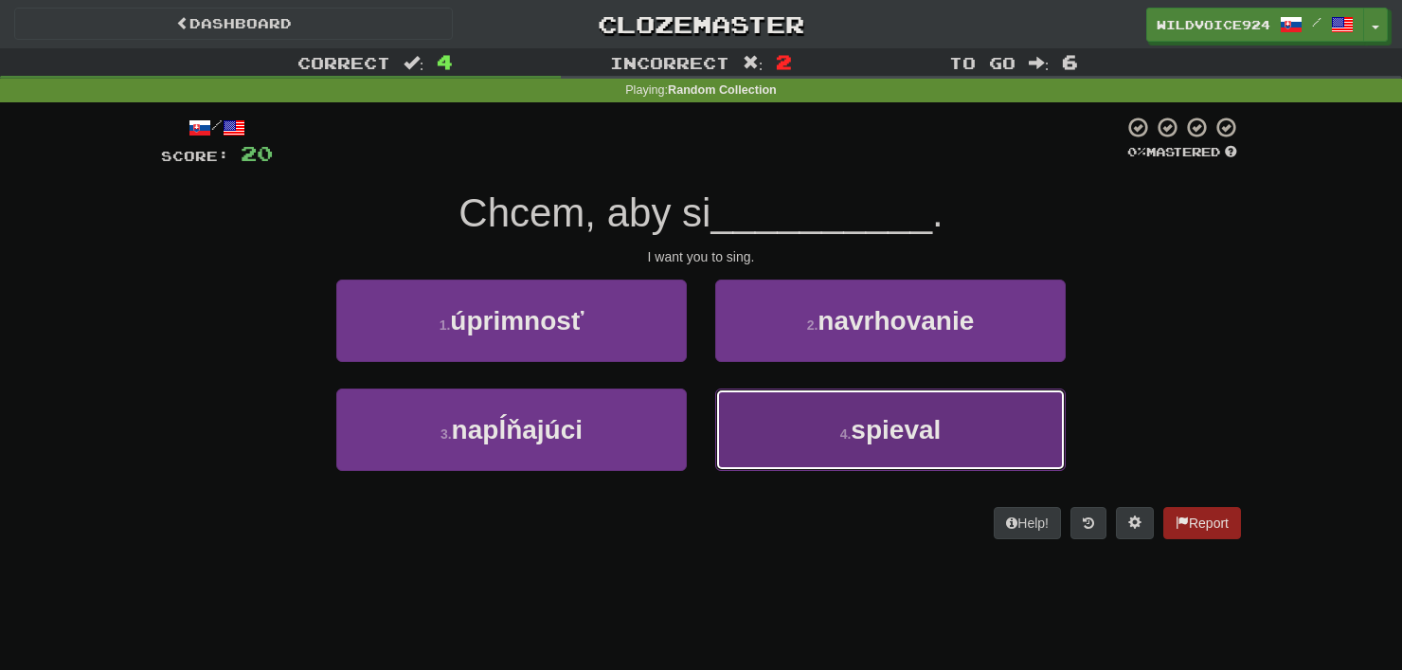
click at [915, 409] on button "4 . spieval" at bounding box center [890, 429] width 350 height 82
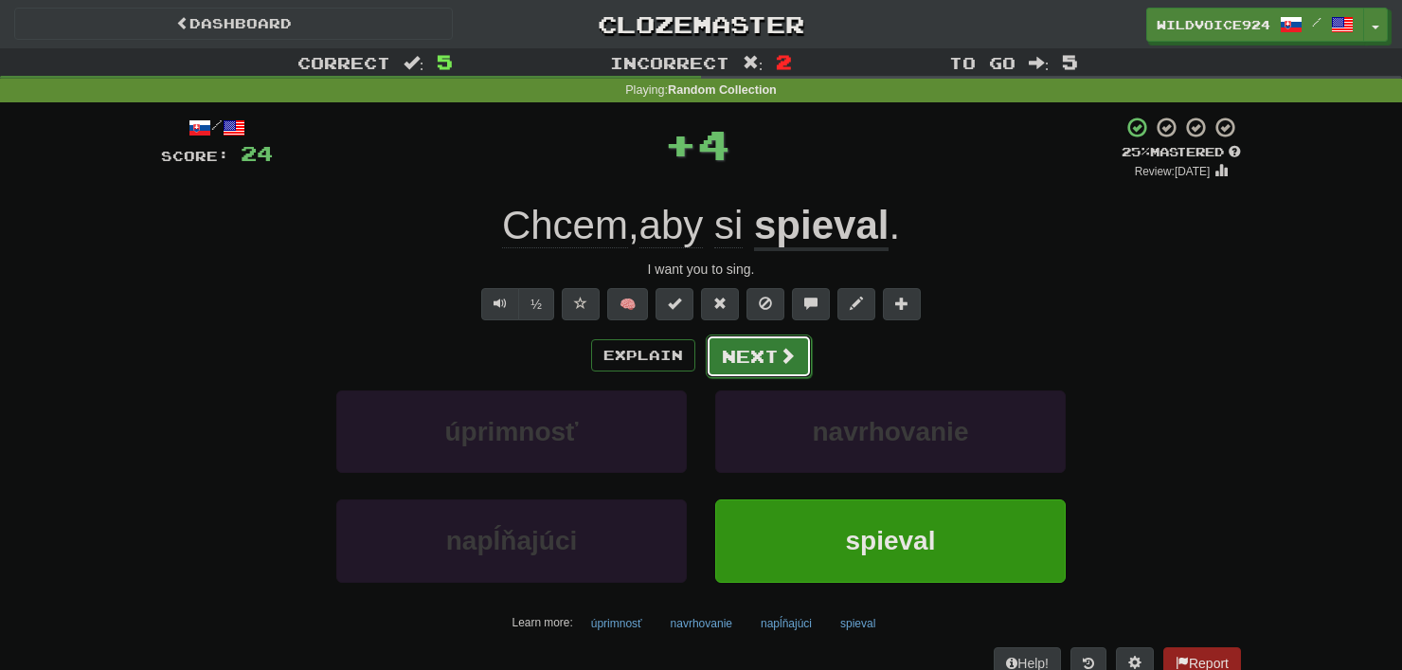
click at [727, 334] on button "Next" at bounding box center [759, 356] width 106 height 44
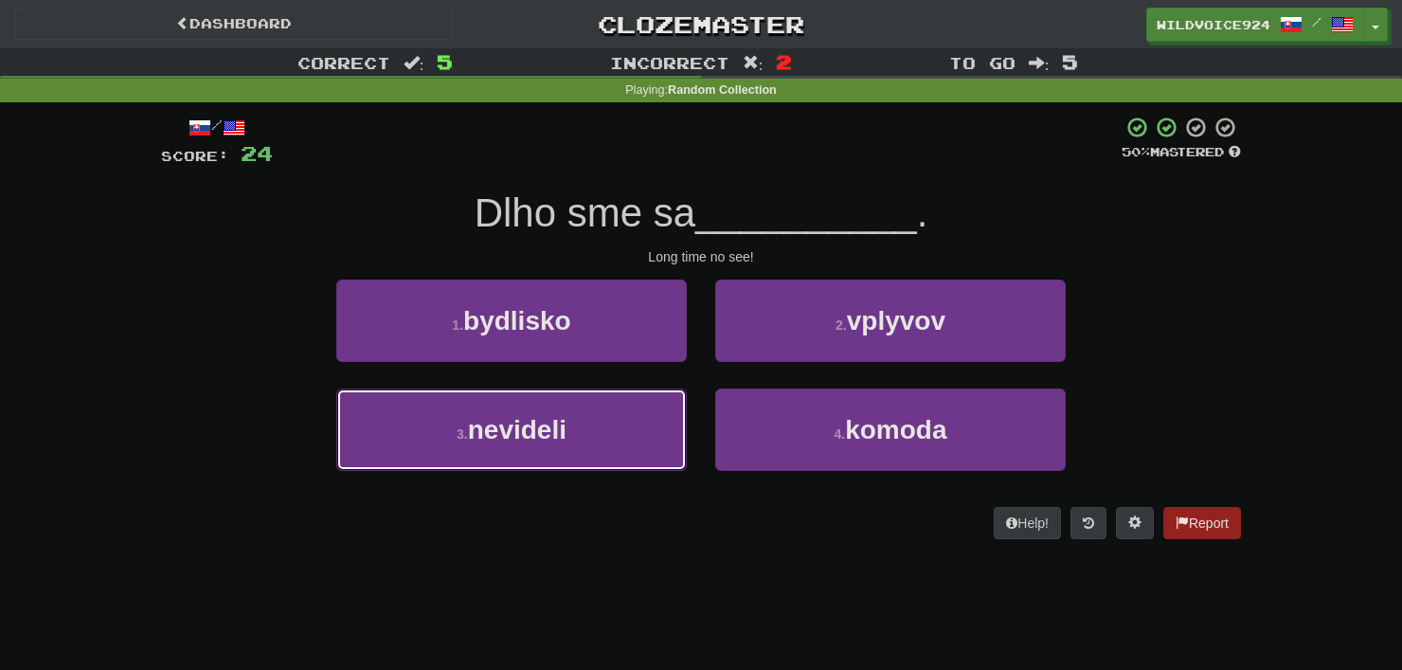
drag, startPoint x: 531, startPoint y: 454, endPoint x: 665, endPoint y: 376, distance: 154.5
click at [531, 452] on button "3 . nevideli" at bounding box center [511, 429] width 350 height 82
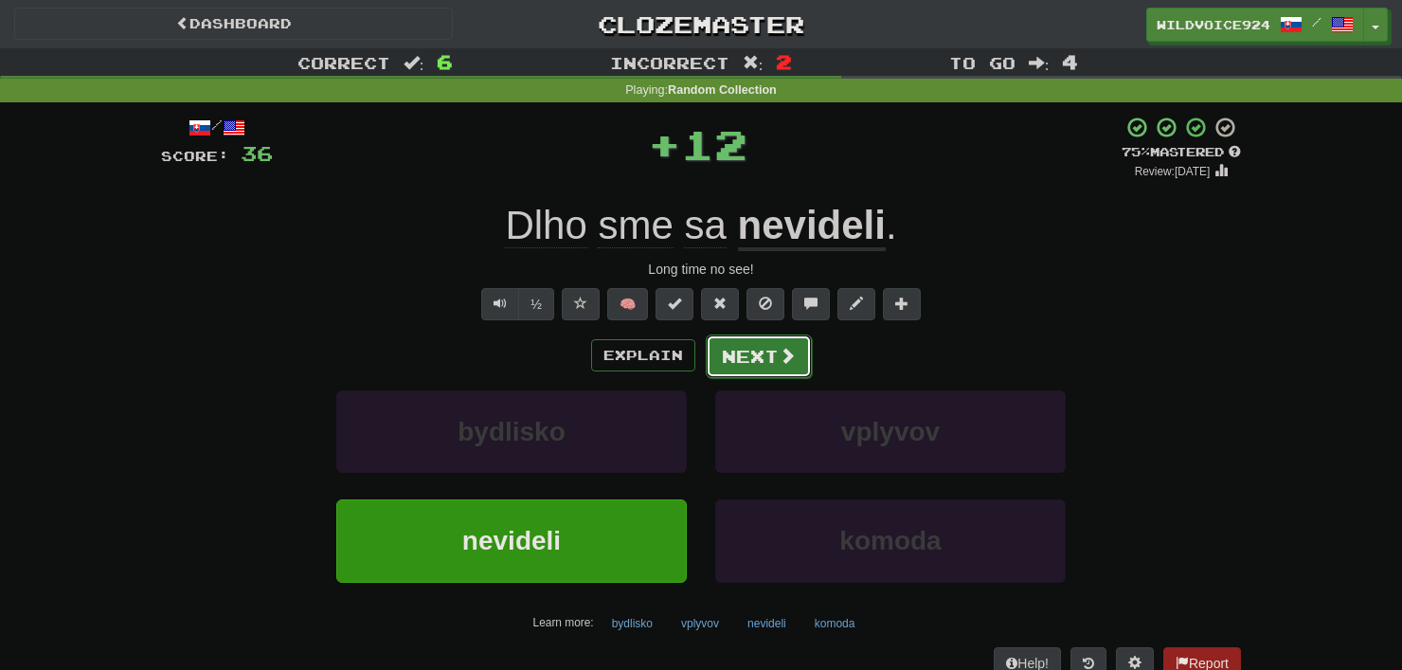
click at [768, 353] on button "Next" at bounding box center [759, 356] width 106 height 44
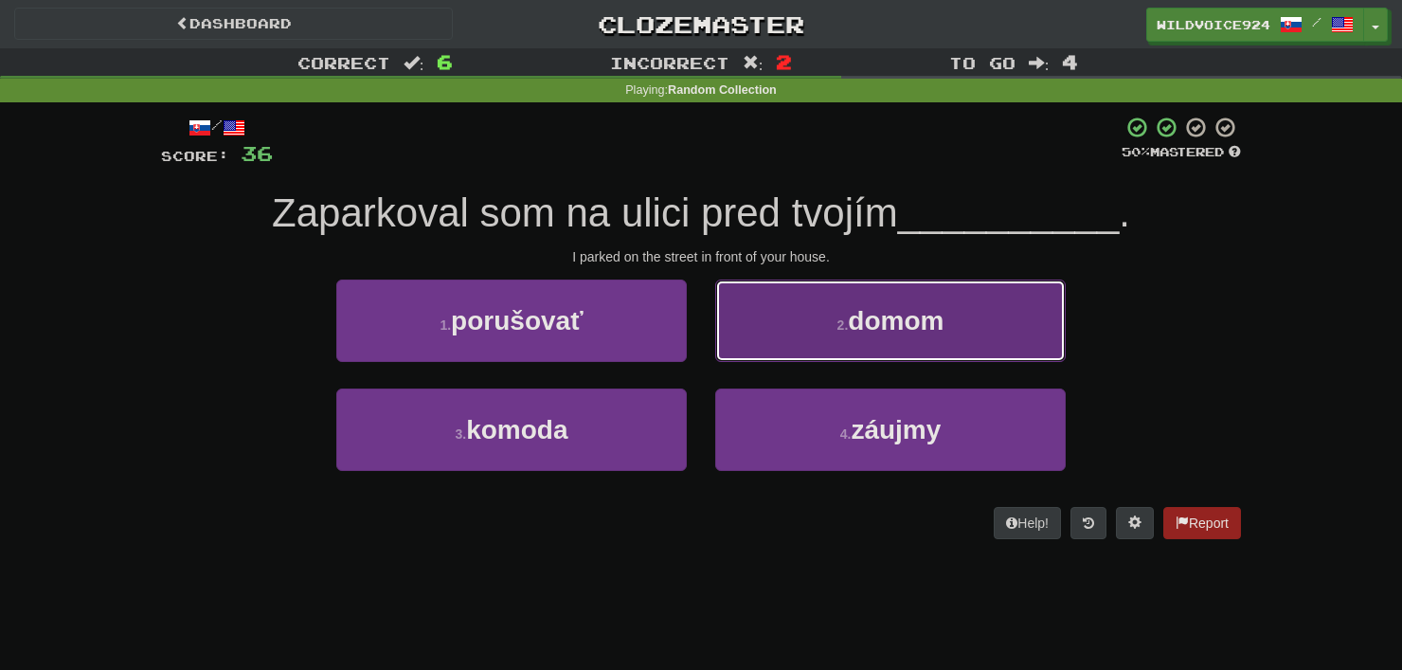
click at [778, 332] on button "2 . domom" at bounding box center [890, 320] width 350 height 82
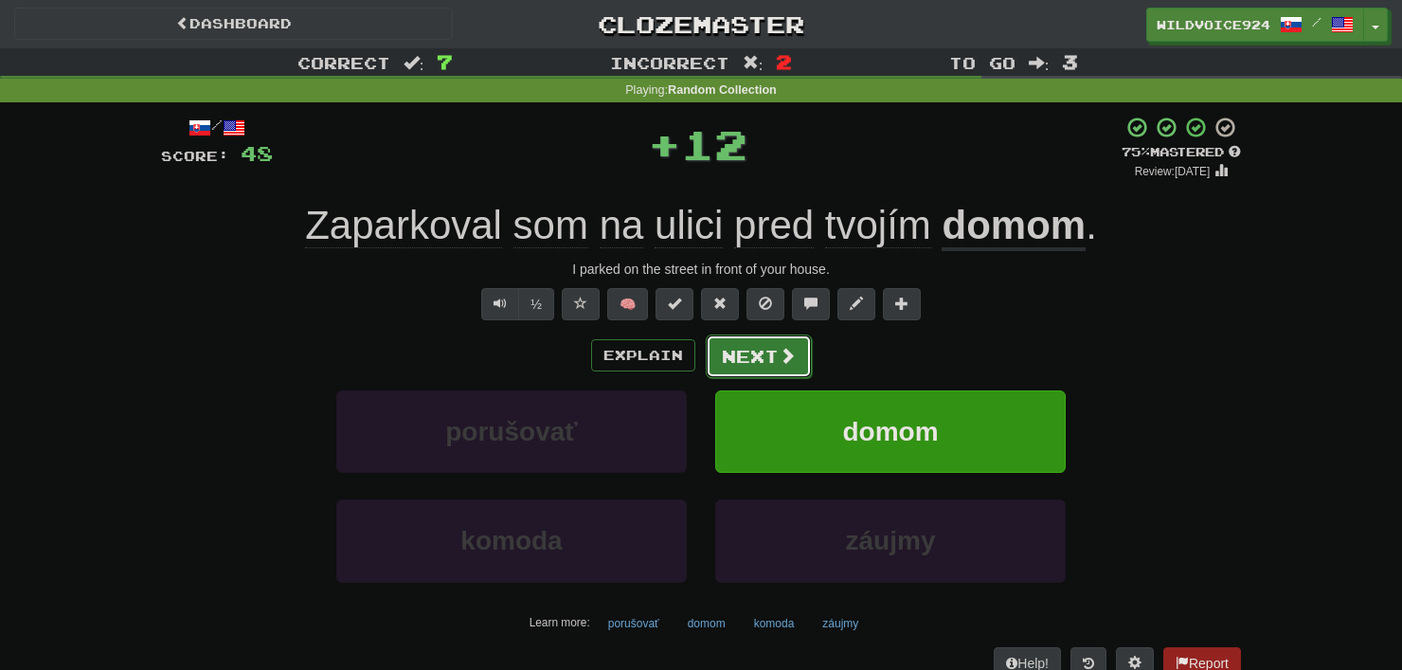
click at [738, 336] on button "Next" at bounding box center [759, 356] width 106 height 44
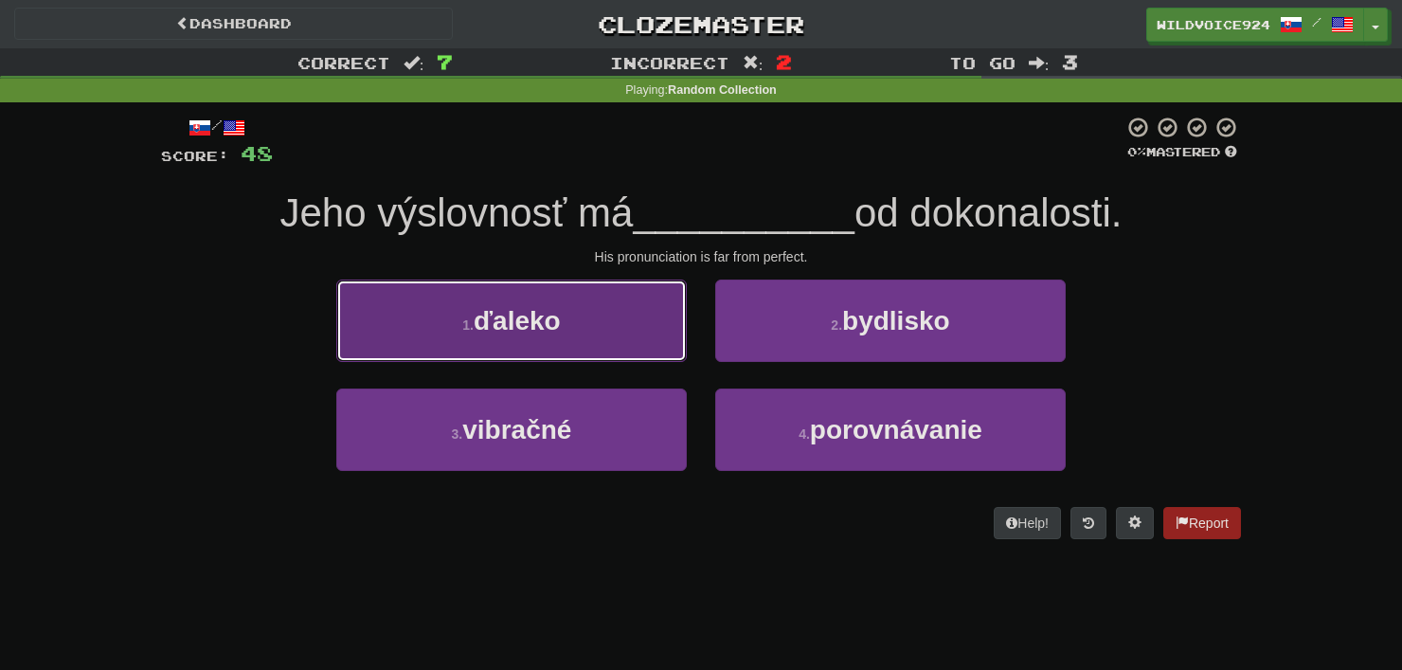
click at [600, 303] on button "1 . ďaleko" at bounding box center [511, 320] width 350 height 82
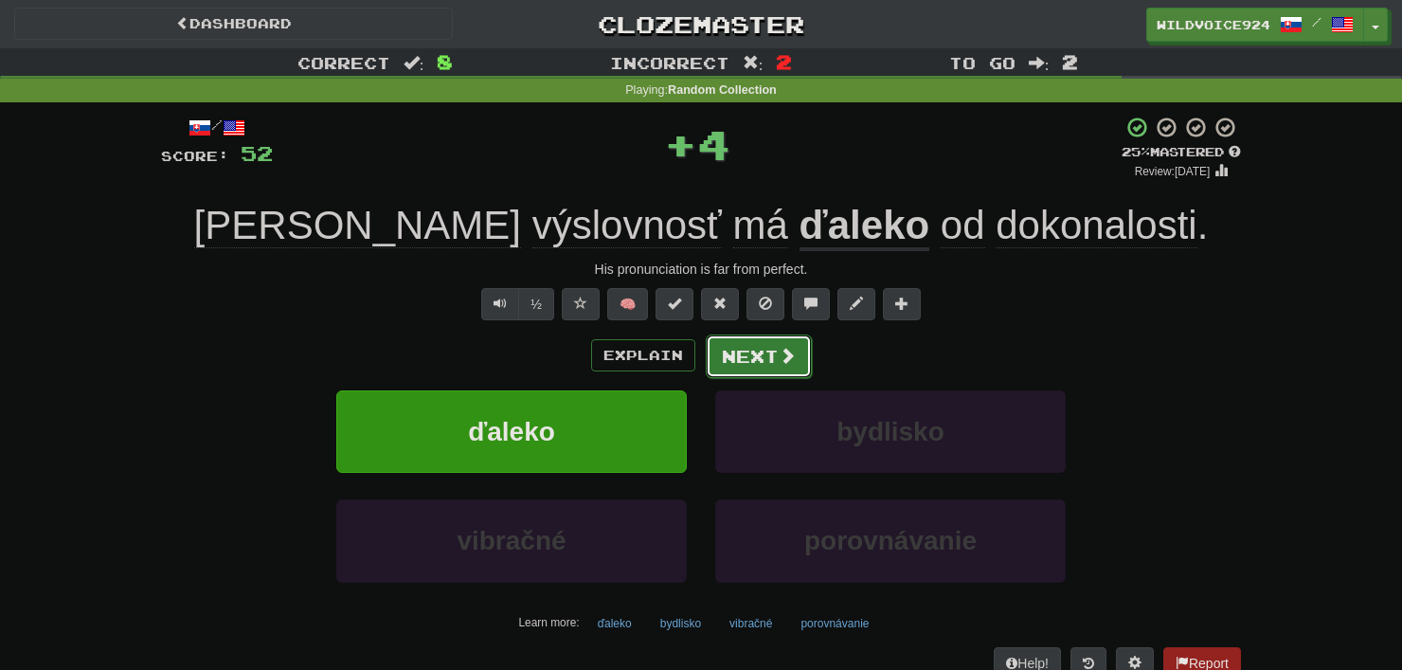
click at [741, 347] on button "Next" at bounding box center [759, 356] width 106 height 44
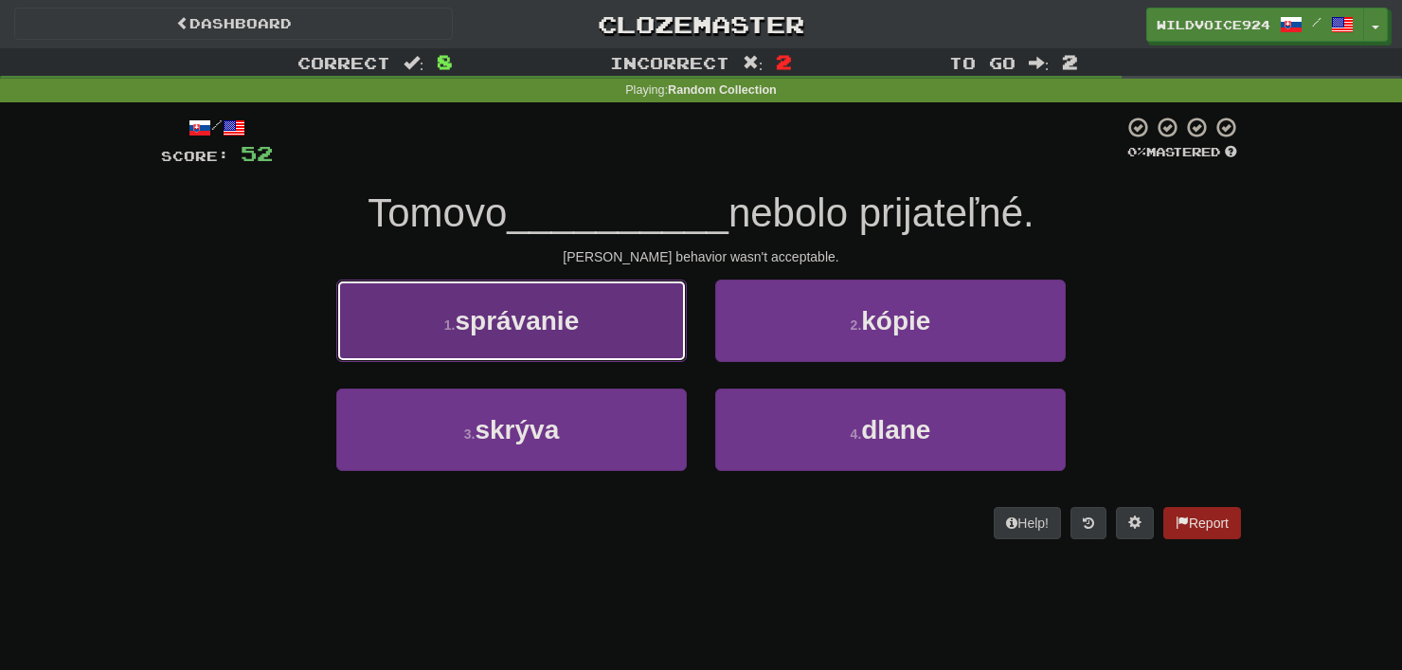
click at [549, 316] on span "správanie" at bounding box center [517, 320] width 124 height 29
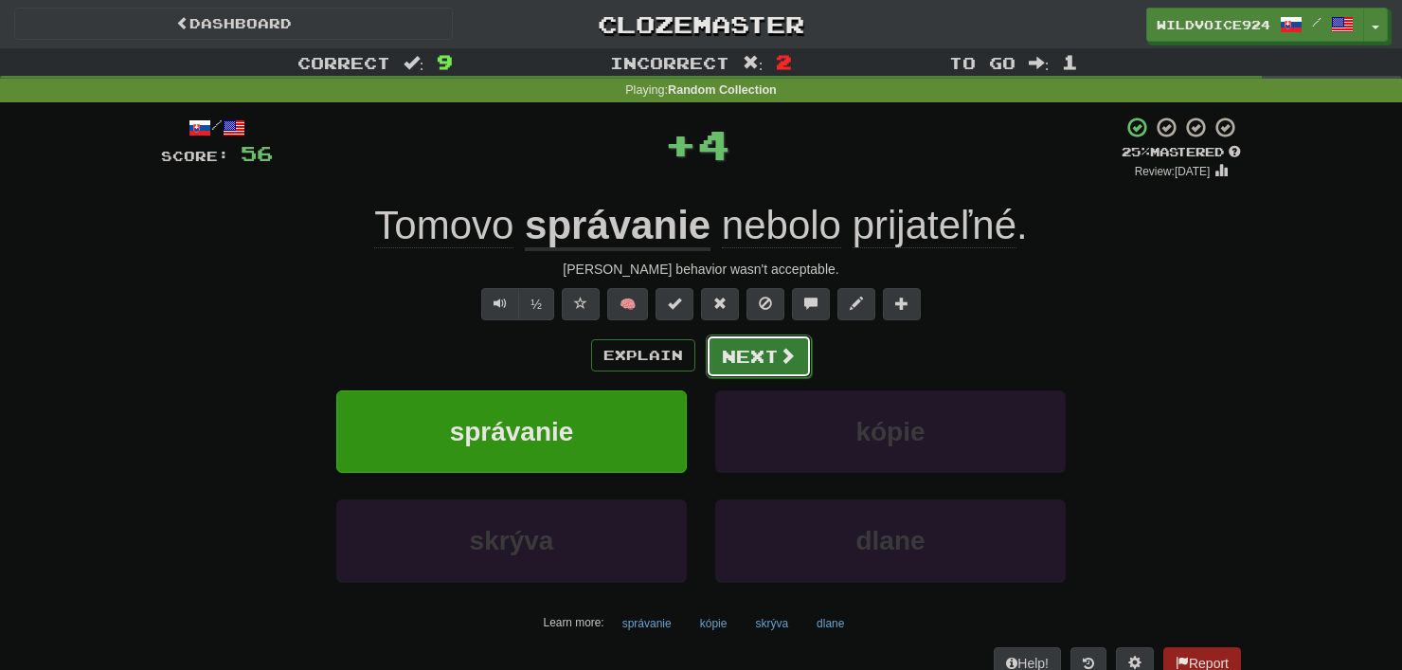
click at [715, 344] on button "Next" at bounding box center [759, 356] width 106 height 44
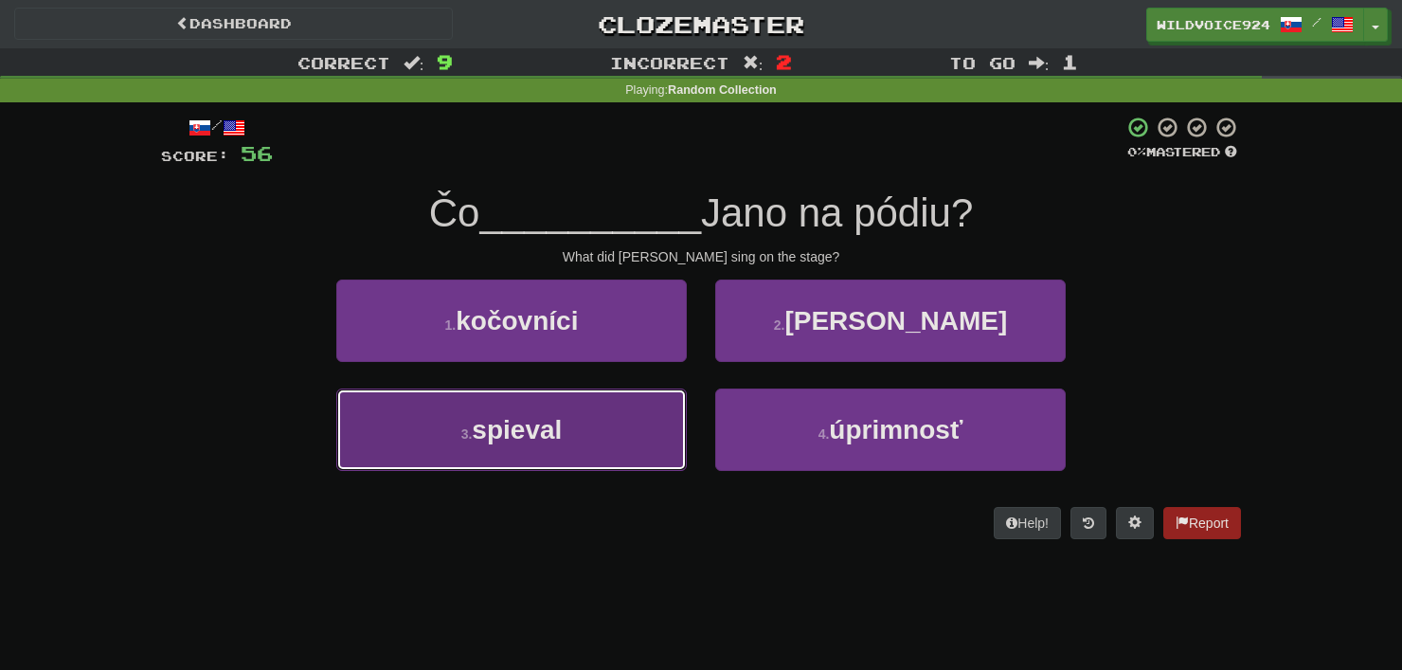
click at [549, 436] on span "spieval" at bounding box center [517, 429] width 90 height 29
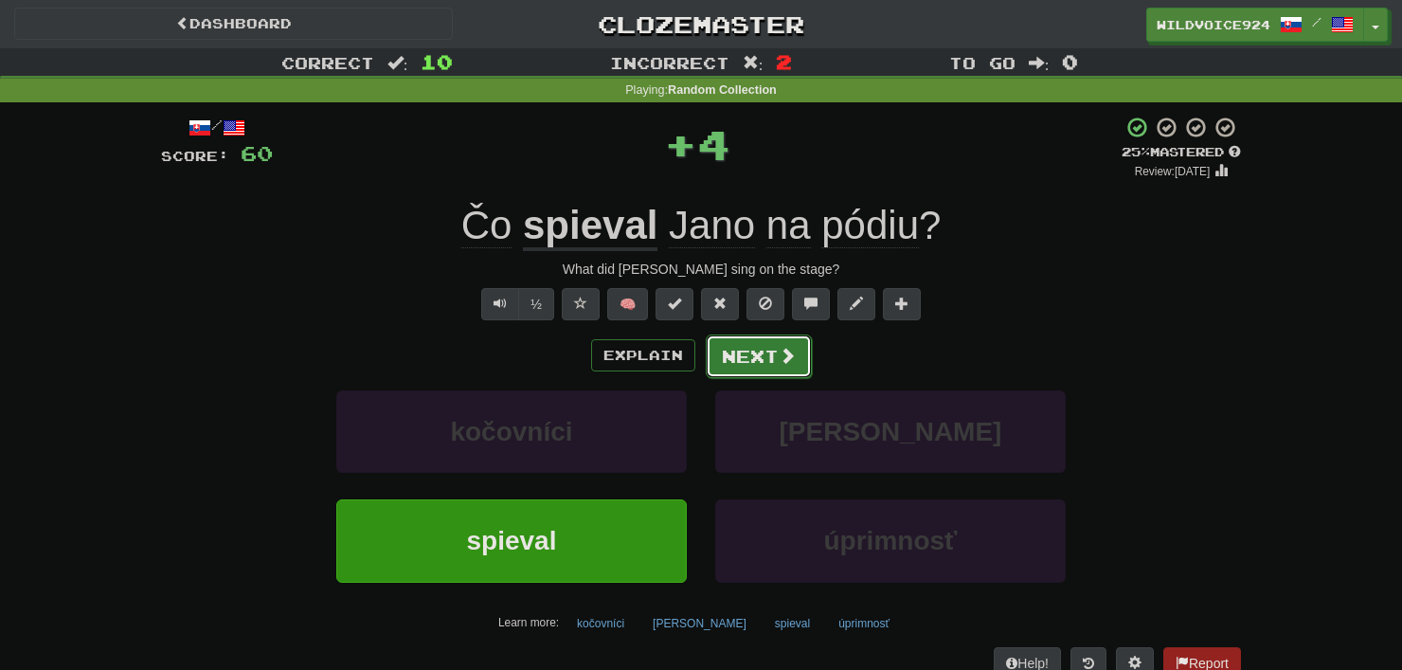
click at [737, 346] on button "Next" at bounding box center [759, 356] width 106 height 44
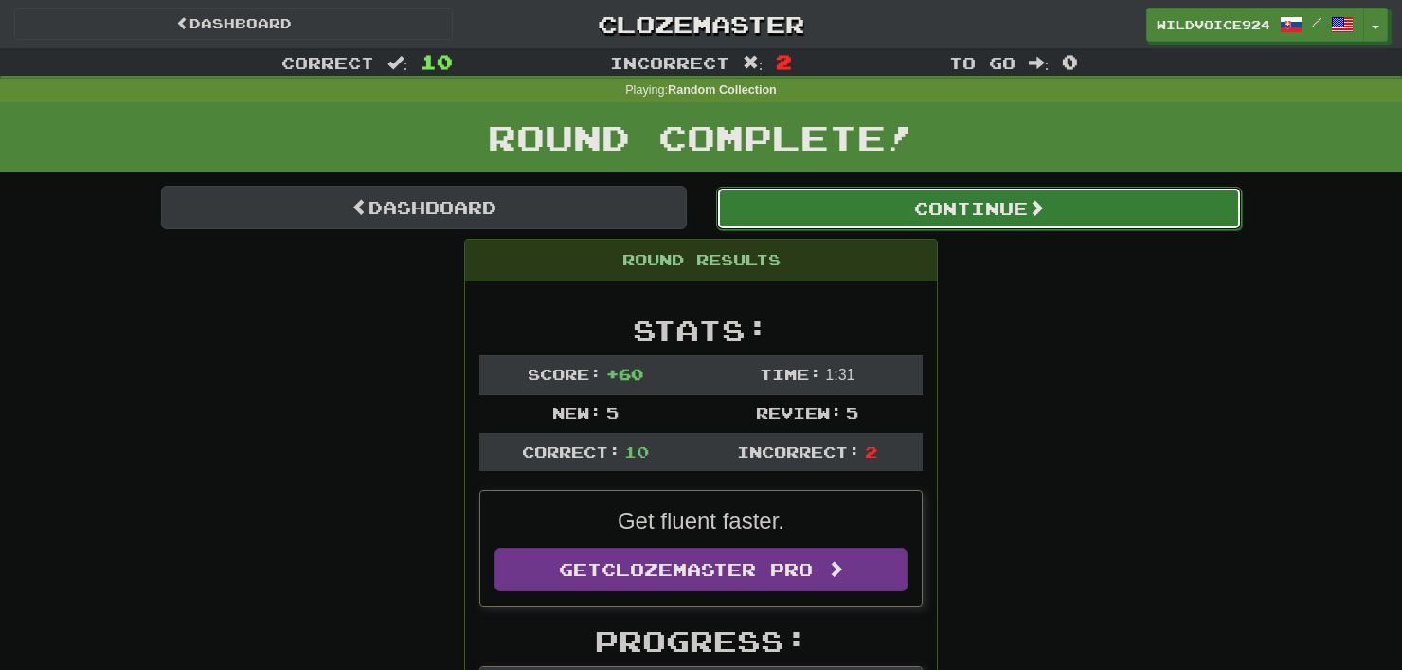
click at [828, 222] on button "Continue" at bounding box center [979, 209] width 526 height 44
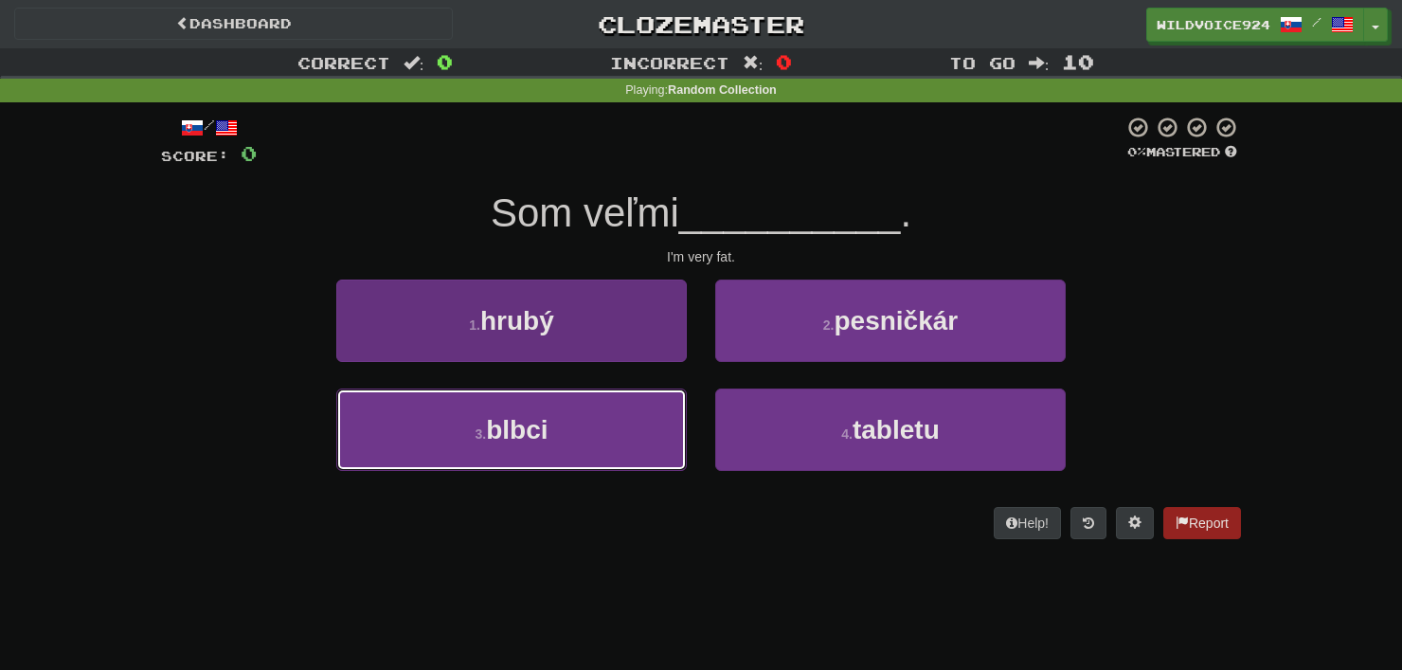
click at [615, 445] on button "3 . blbci" at bounding box center [511, 429] width 350 height 82
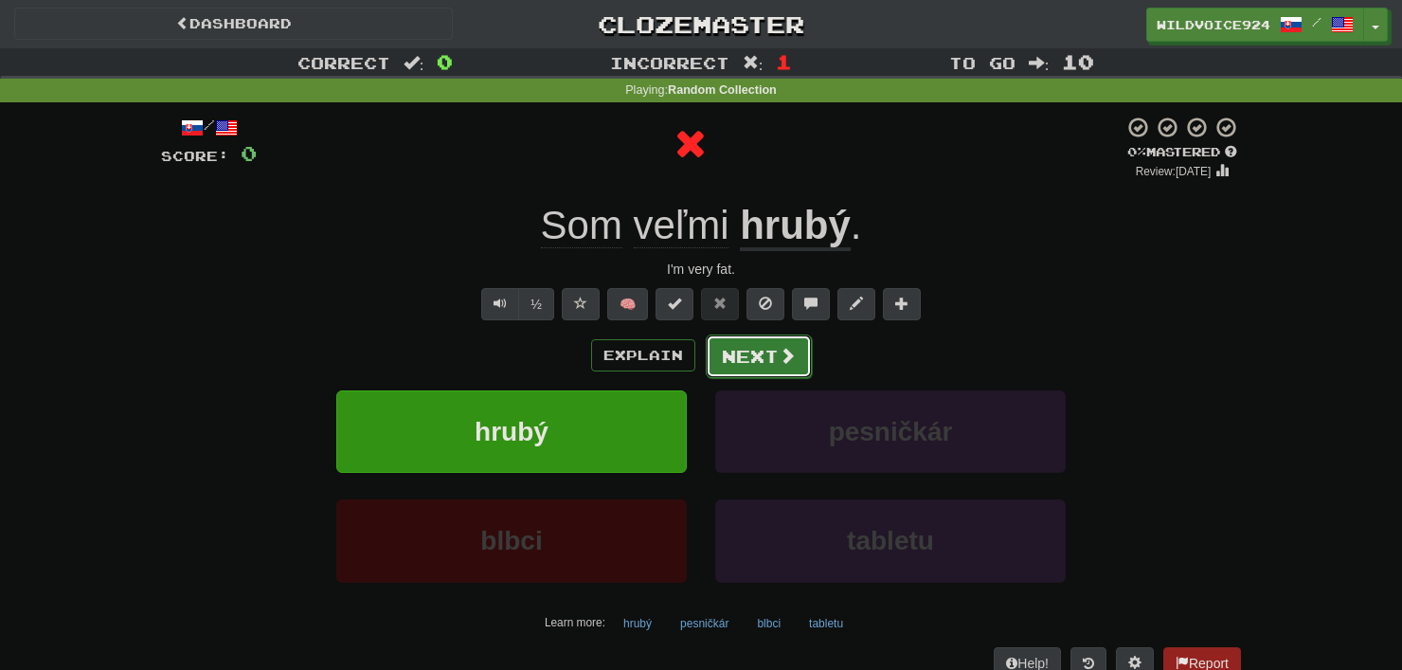
click at [788, 336] on button "Next" at bounding box center [759, 356] width 106 height 44
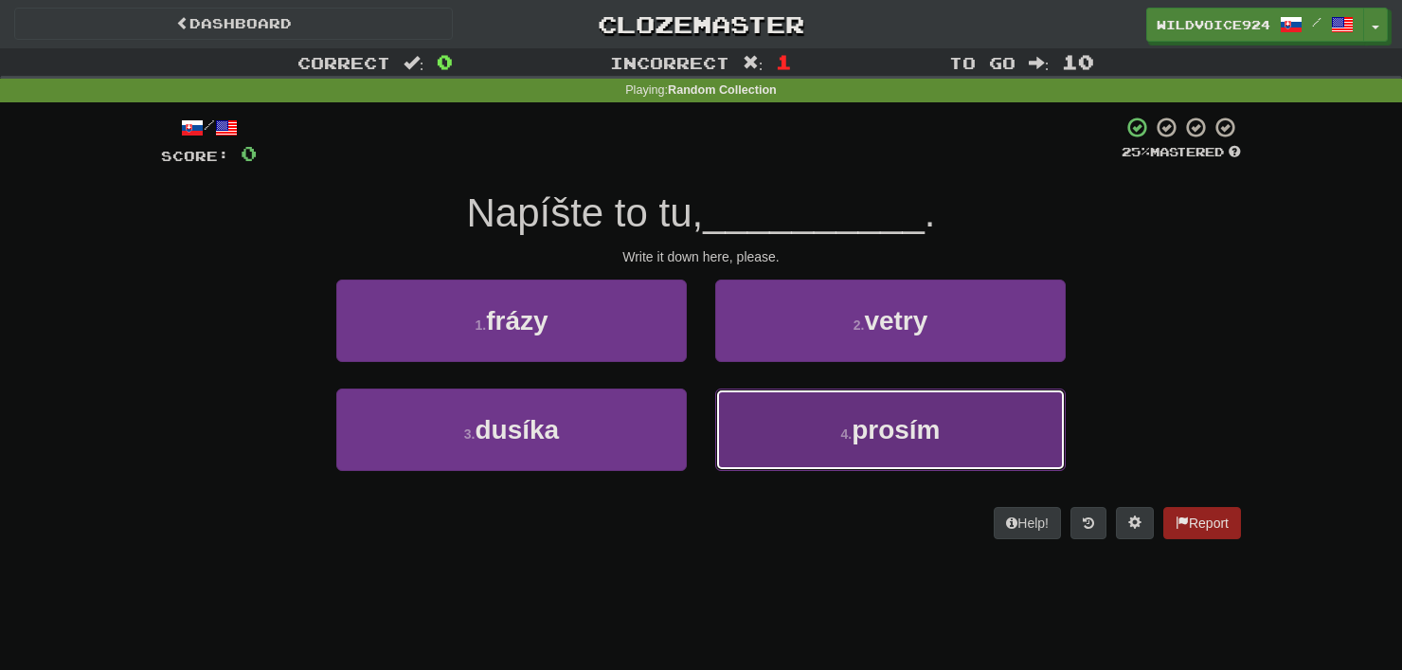
click at [807, 445] on button "4 . prosím" at bounding box center [890, 429] width 350 height 82
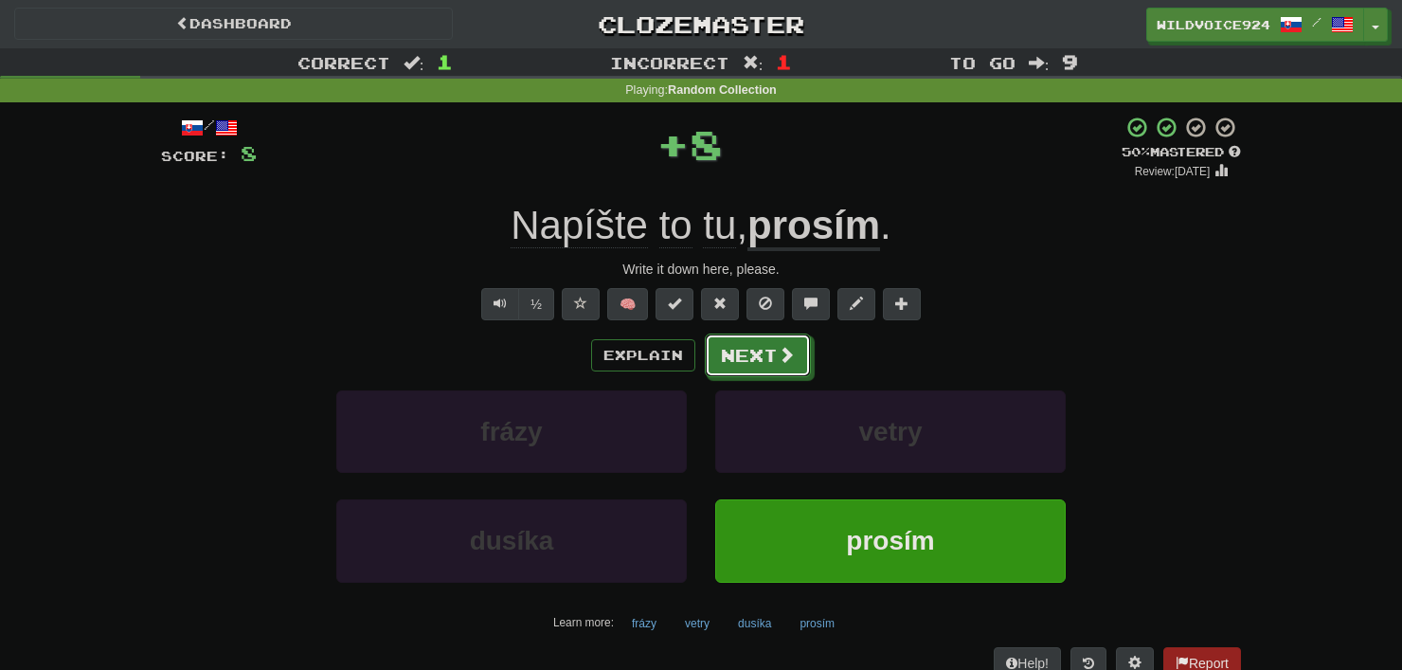
drag, startPoint x: 724, startPoint y: 354, endPoint x: 813, endPoint y: 547, distance: 211.9
click at [726, 352] on button "Next" at bounding box center [758, 355] width 106 height 44
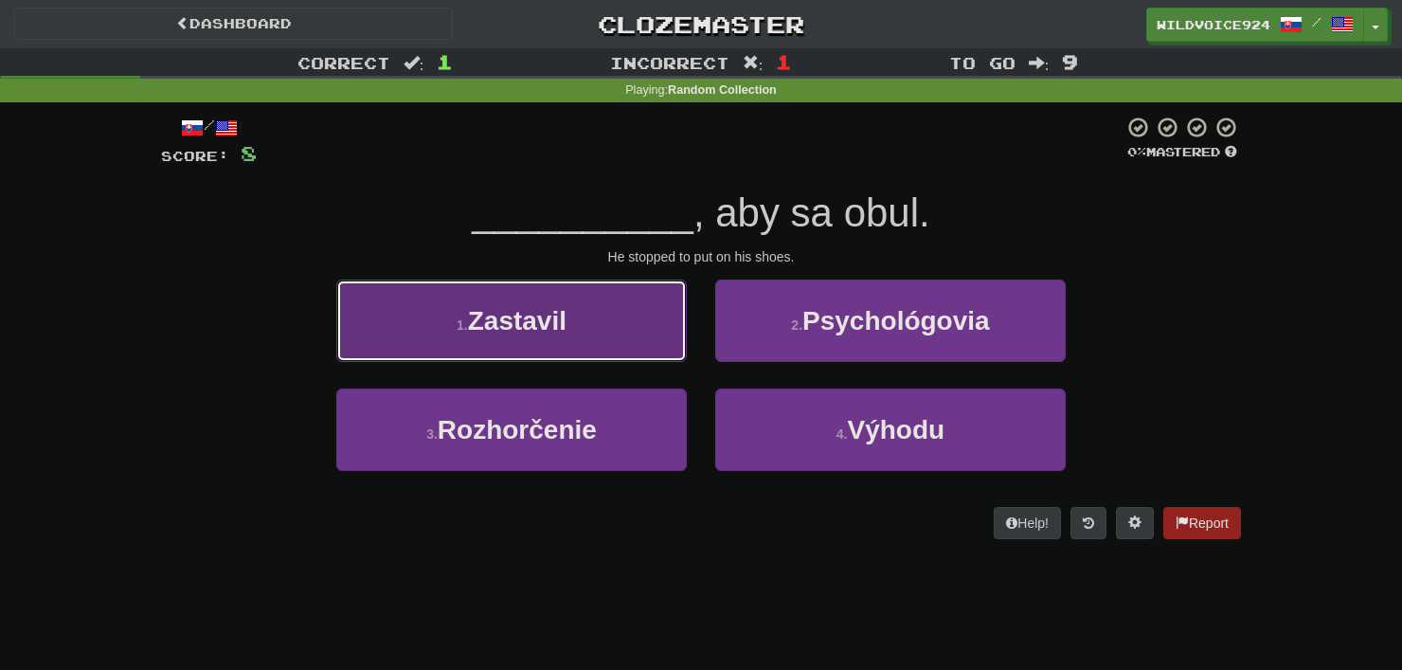
click at [518, 306] on span "Zastavil" at bounding box center [517, 320] width 99 height 29
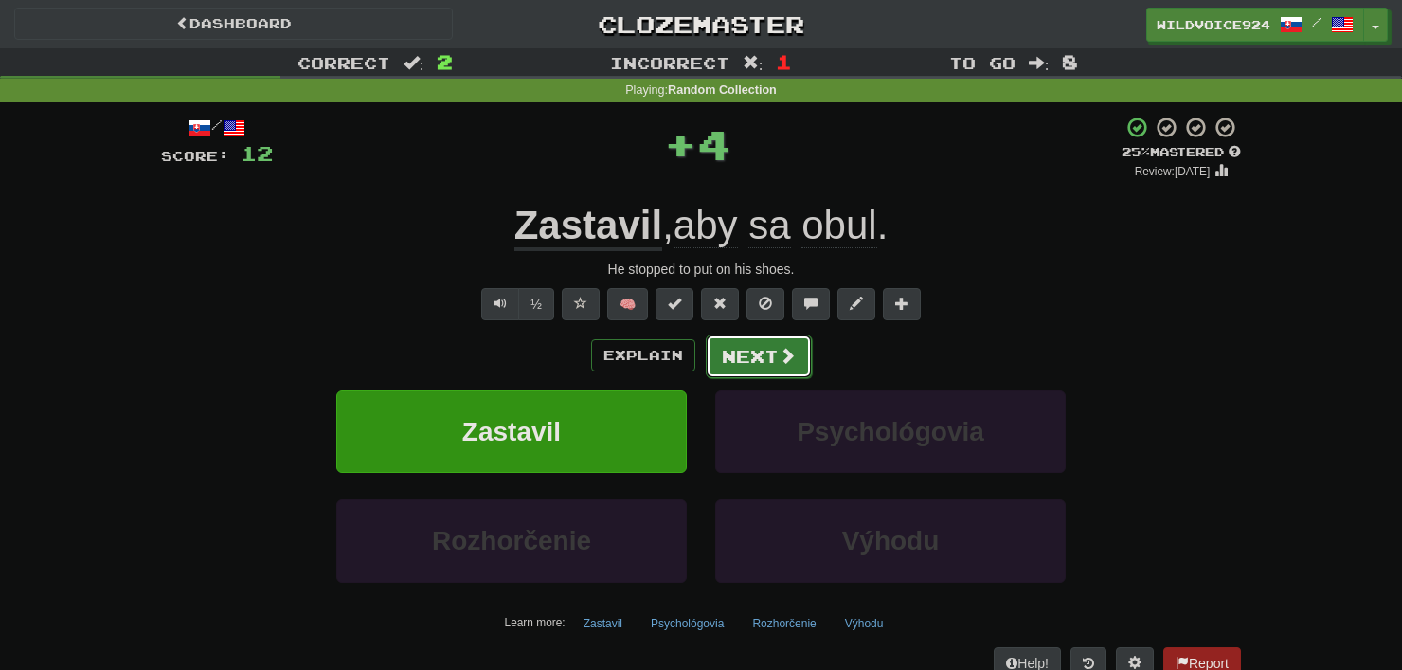
click at [726, 336] on button "Next" at bounding box center [759, 356] width 106 height 44
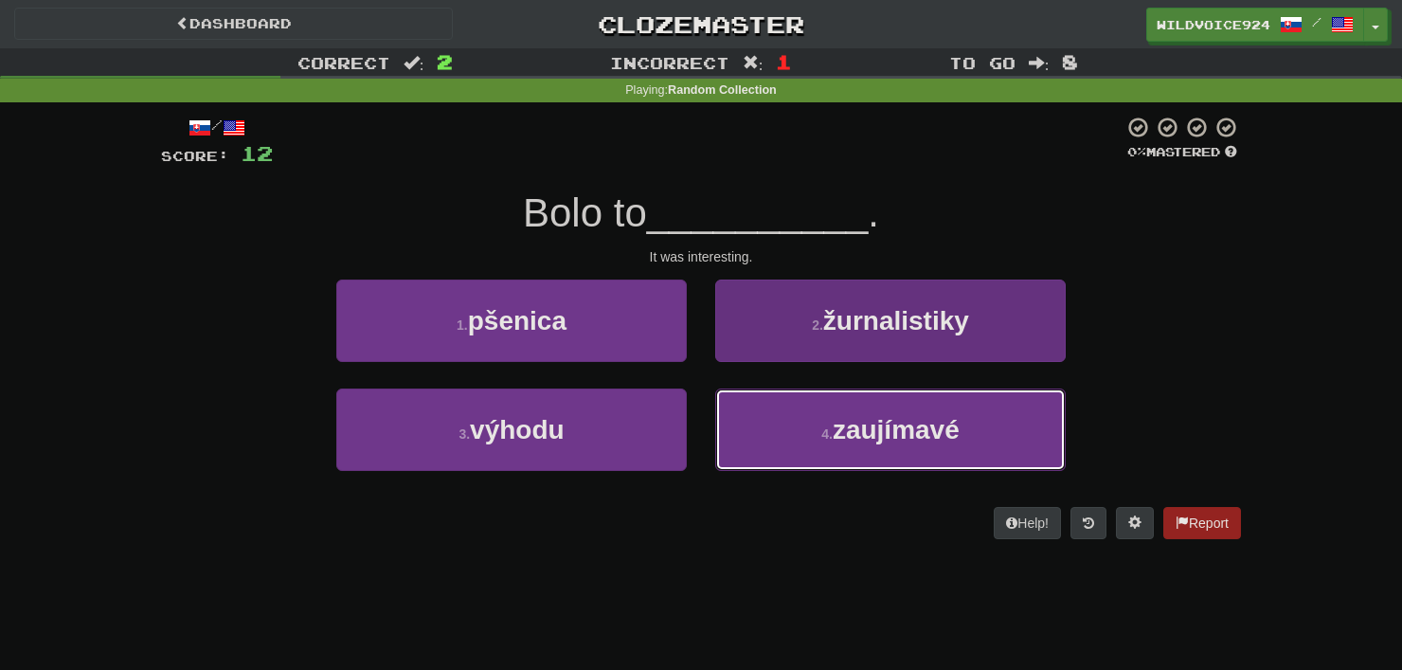
drag, startPoint x: 785, startPoint y: 428, endPoint x: 788, endPoint y: 395, distance: 33.3
click at [786, 428] on button "4 . zaujímavé" at bounding box center [890, 429] width 350 height 82
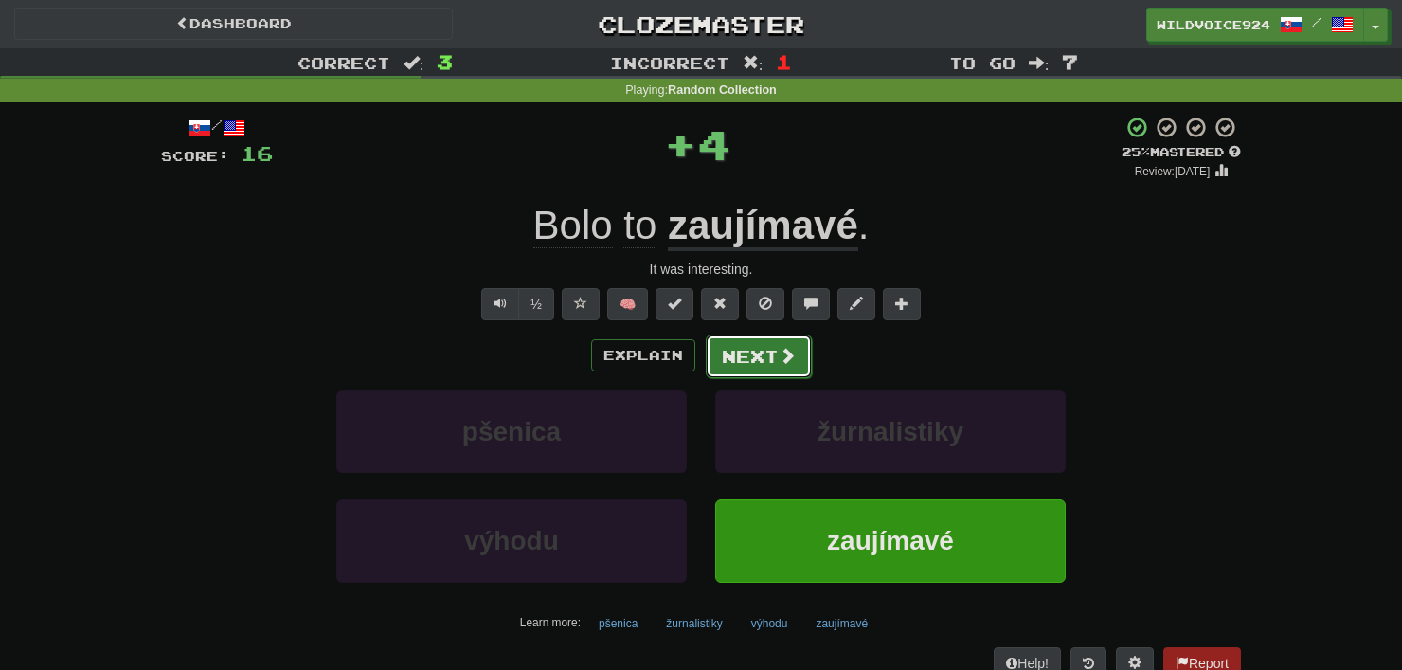
click at [775, 336] on button "Next" at bounding box center [759, 356] width 106 height 44
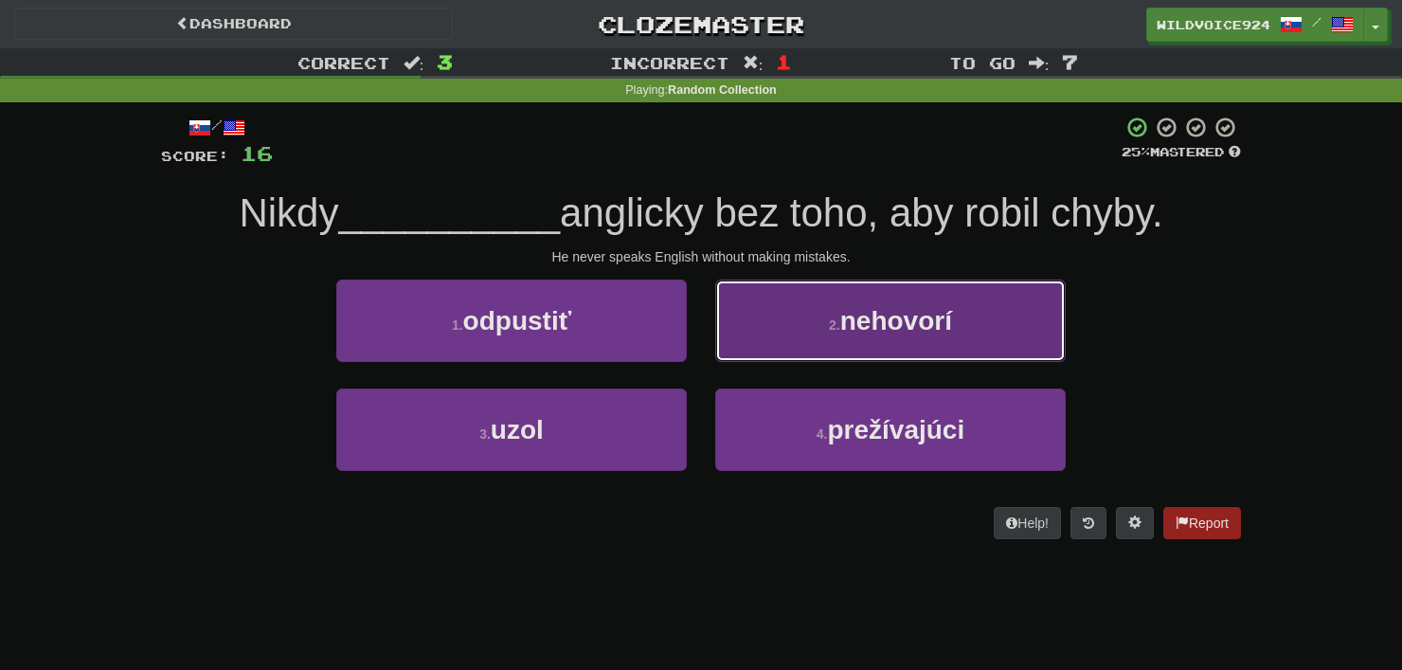
click at [858, 346] on button "2 . nehovorí" at bounding box center [890, 320] width 350 height 82
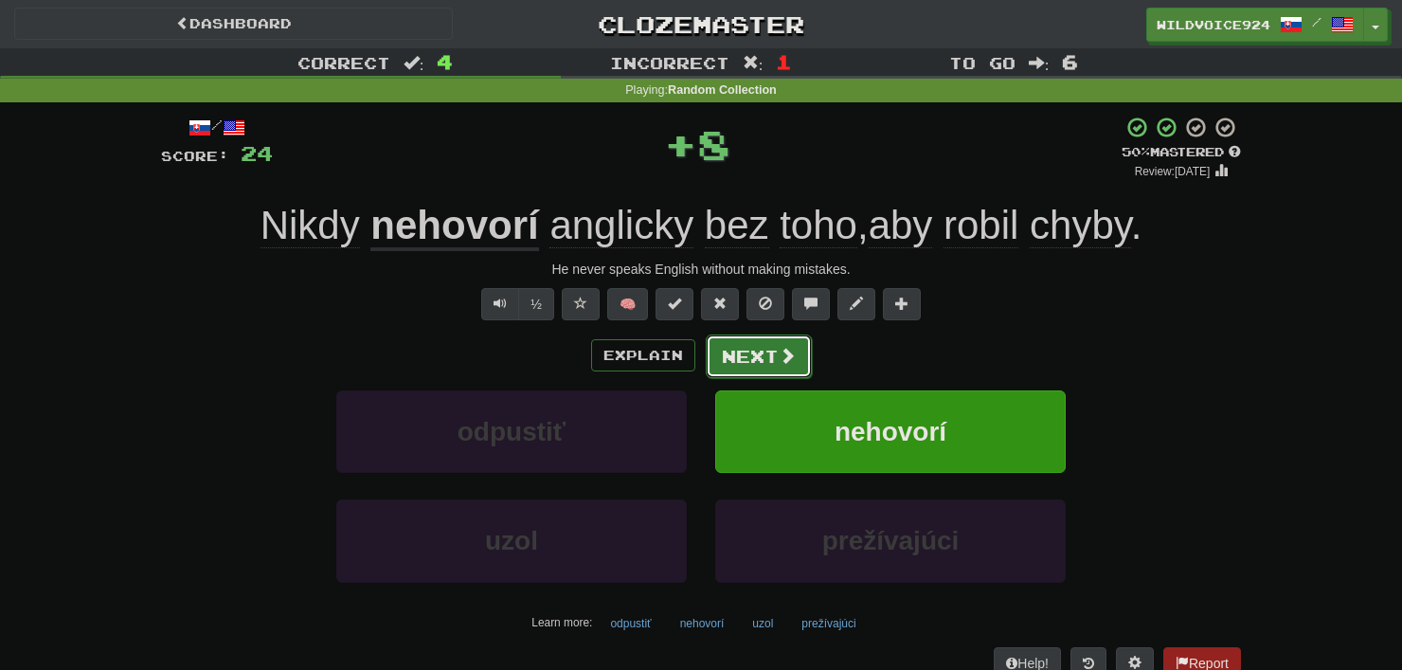
click at [759, 338] on button "Next" at bounding box center [759, 356] width 106 height 44
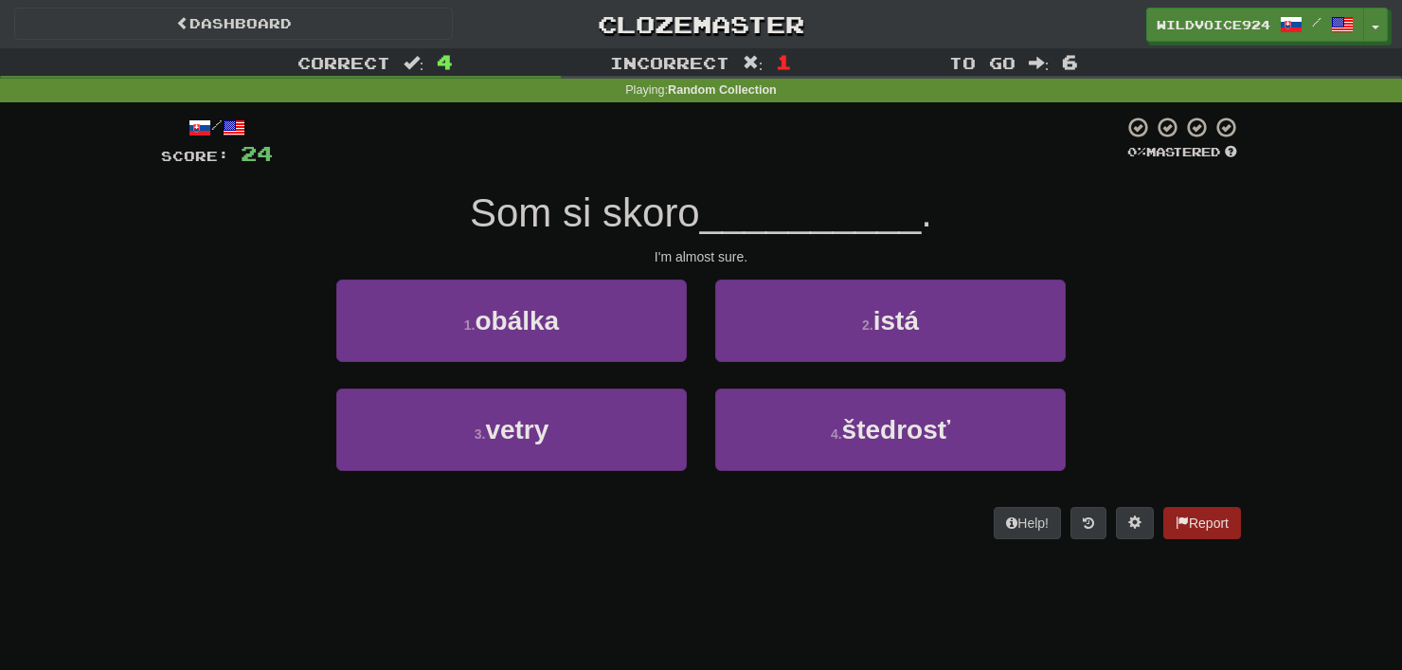
click at [708, 350] on div "2 . istá" at bounding box center [890, 333] width 379 height 109
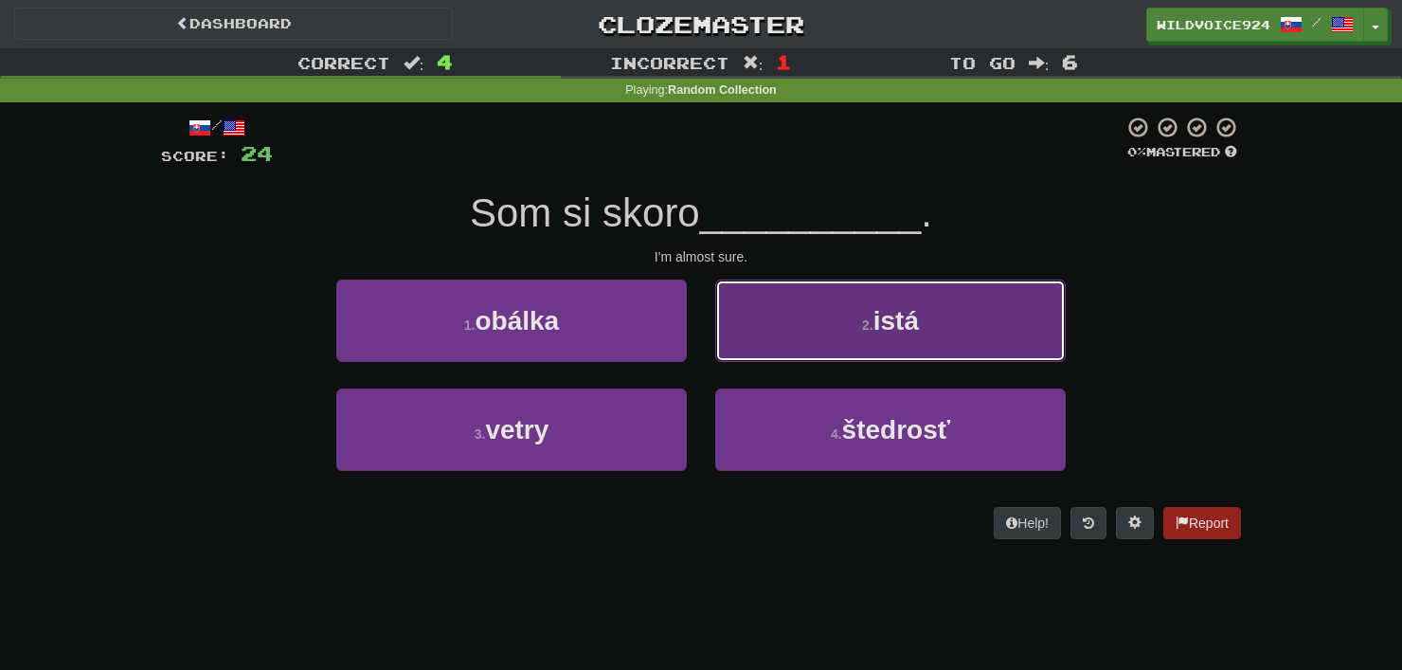
click at [725, 341] on button "2 . istá" at bounding box center [890, 320] width 350 height 82
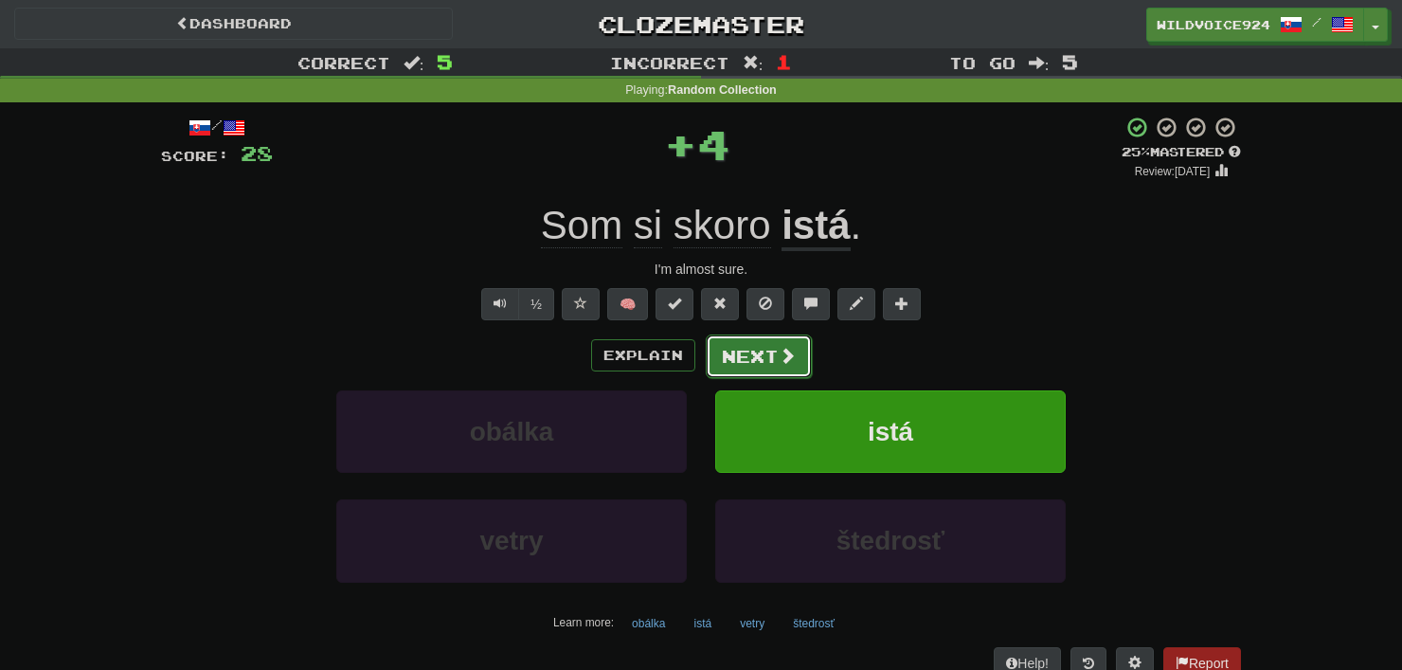
click at [729, 343] on button "Next" at bounding box center [759, 356] width 106 height 44
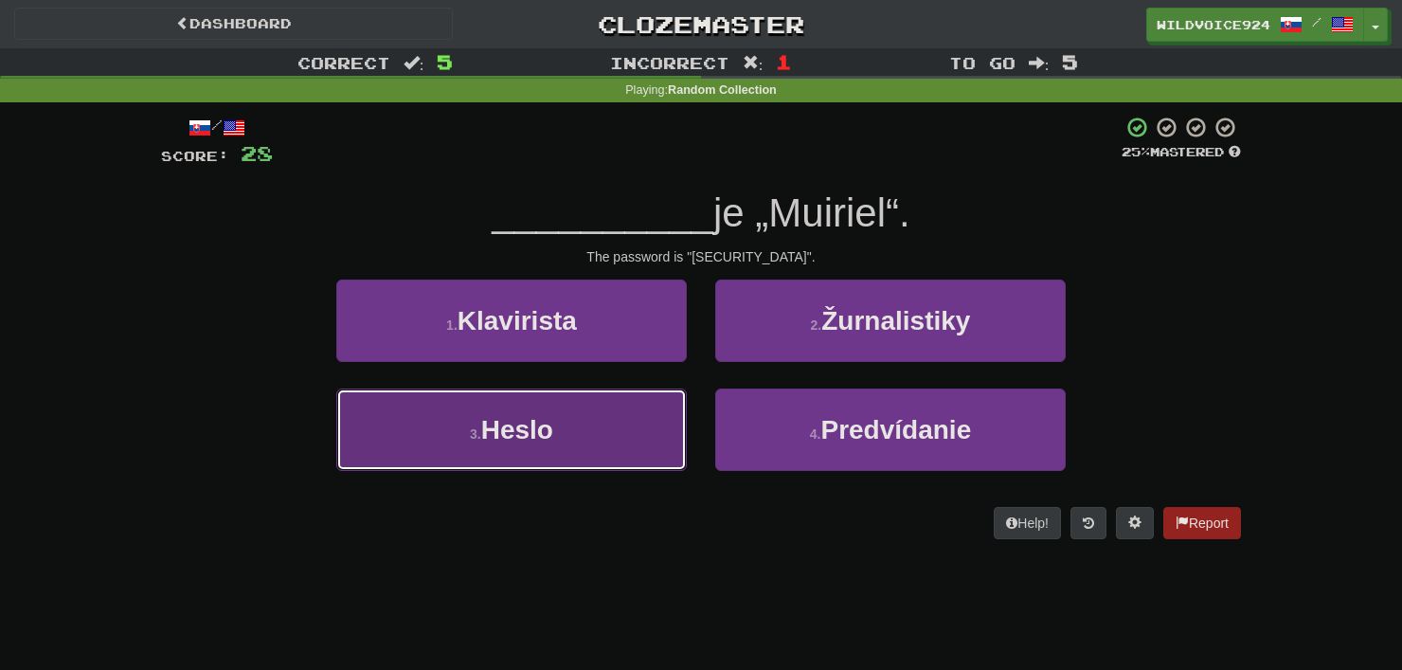
click at [646, 422] on button "3 . Heslo" at bounding box center [511, 429] width 350 height 82
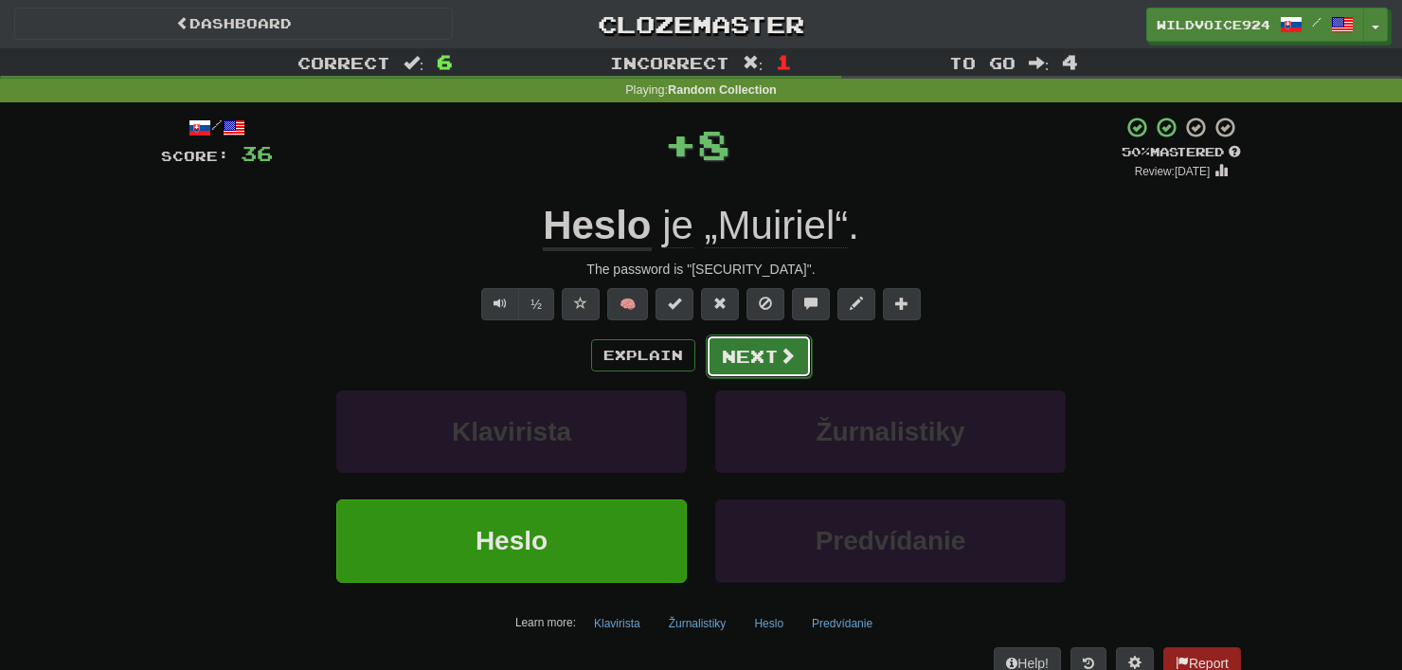
click at [746, 349] on button "Next" at bounding box center [759, 356] width 106 height 44
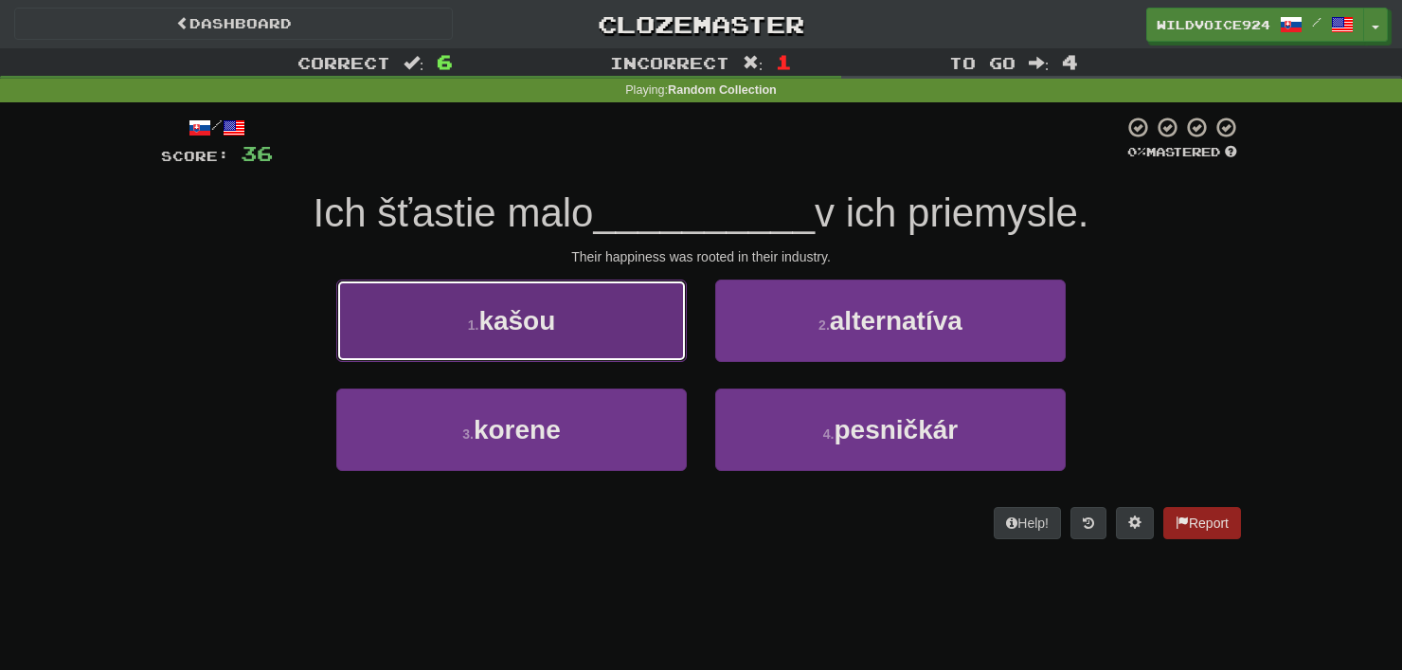
click at [603, 301] on button "1 . kašou" at bounding box center [511, 320] width 350 height 82
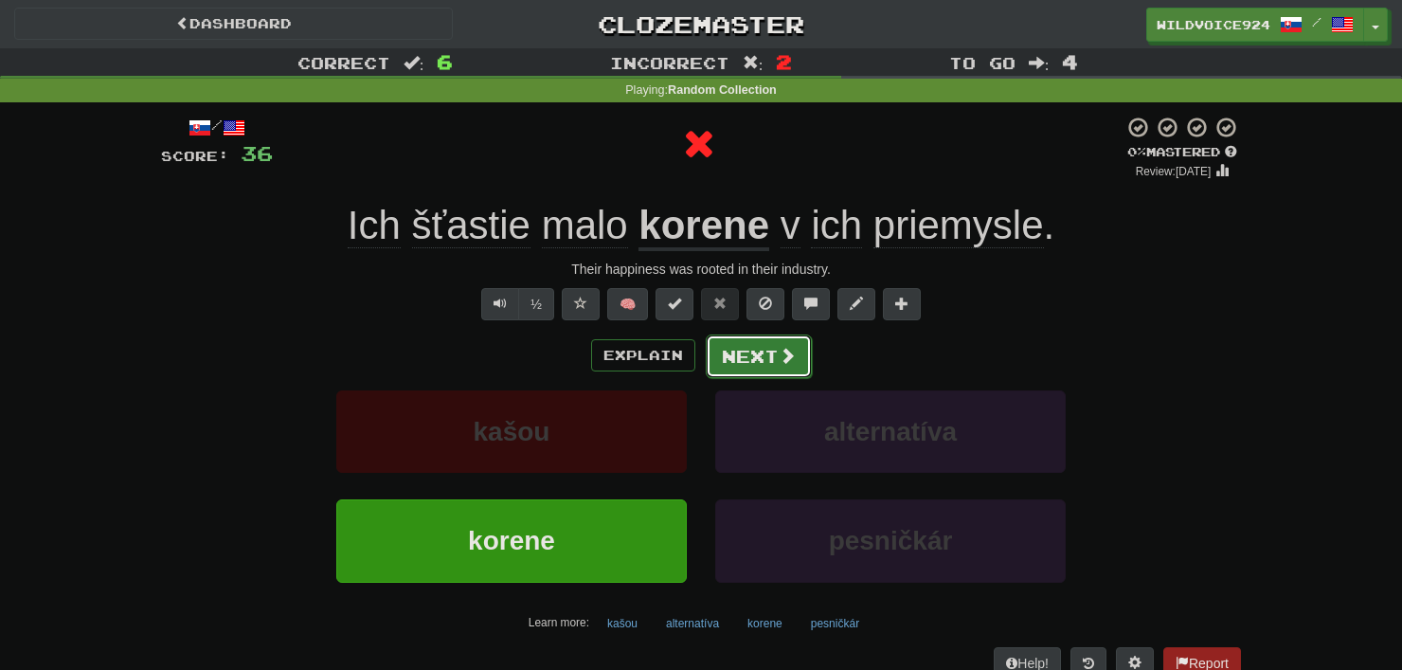
click at [798, 355] on button "Next" at bounding box center [759, 356] width 106 height 44
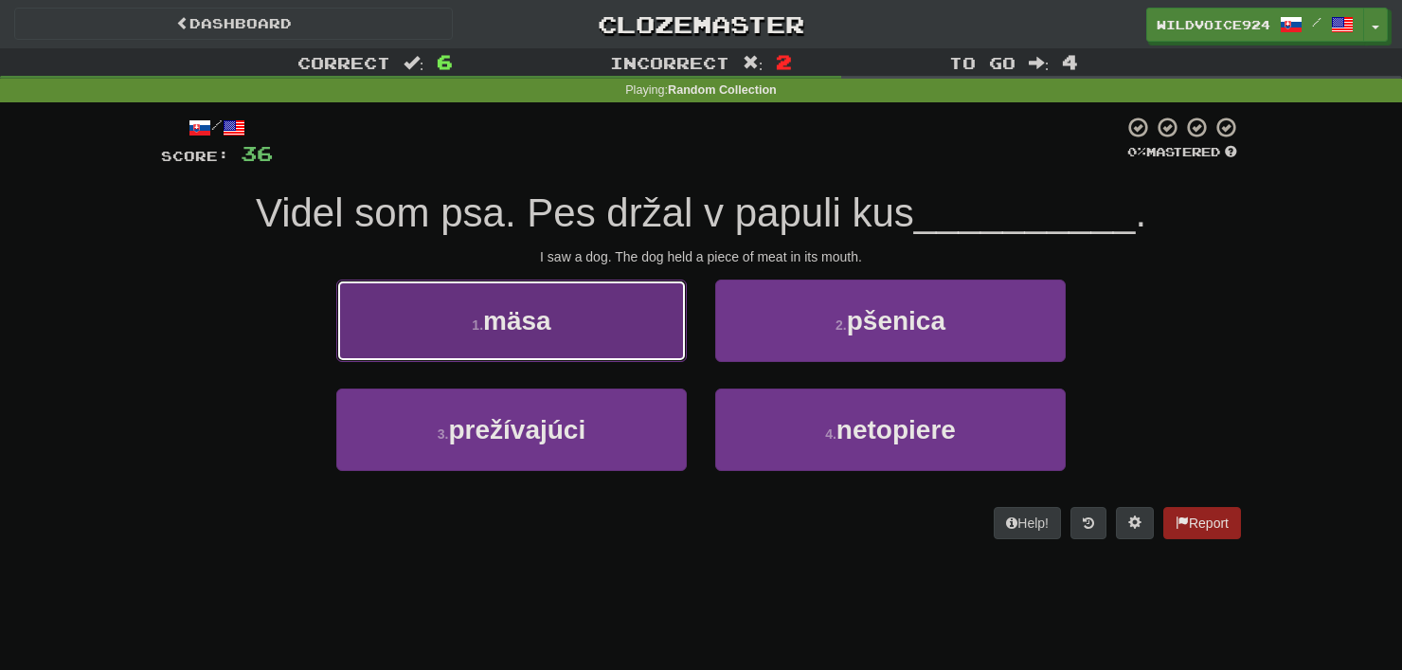
drag, startPoint x: 421, startPoint y: 321, endPoint x: 442, endPoint y: 309, distance: 24.2
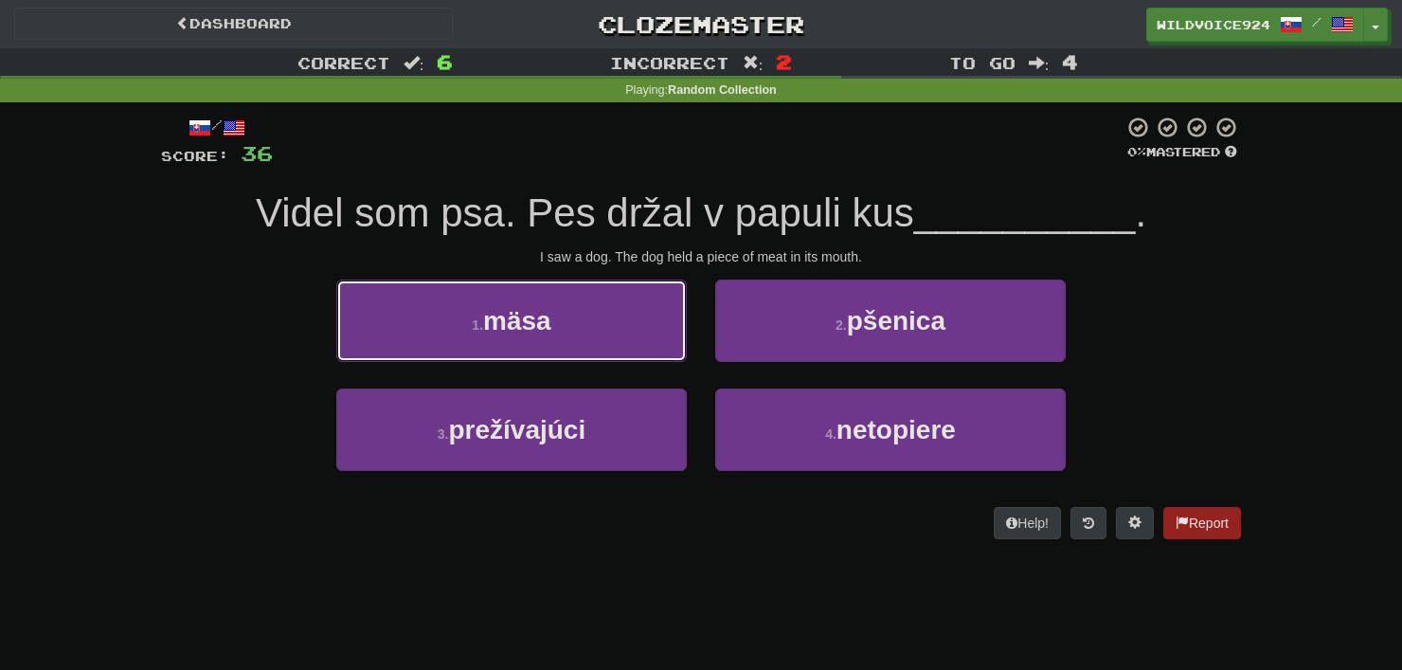
click at [426, 316] on button "1 . mäsa" at bounding box center [511, 320] width 350 height 82
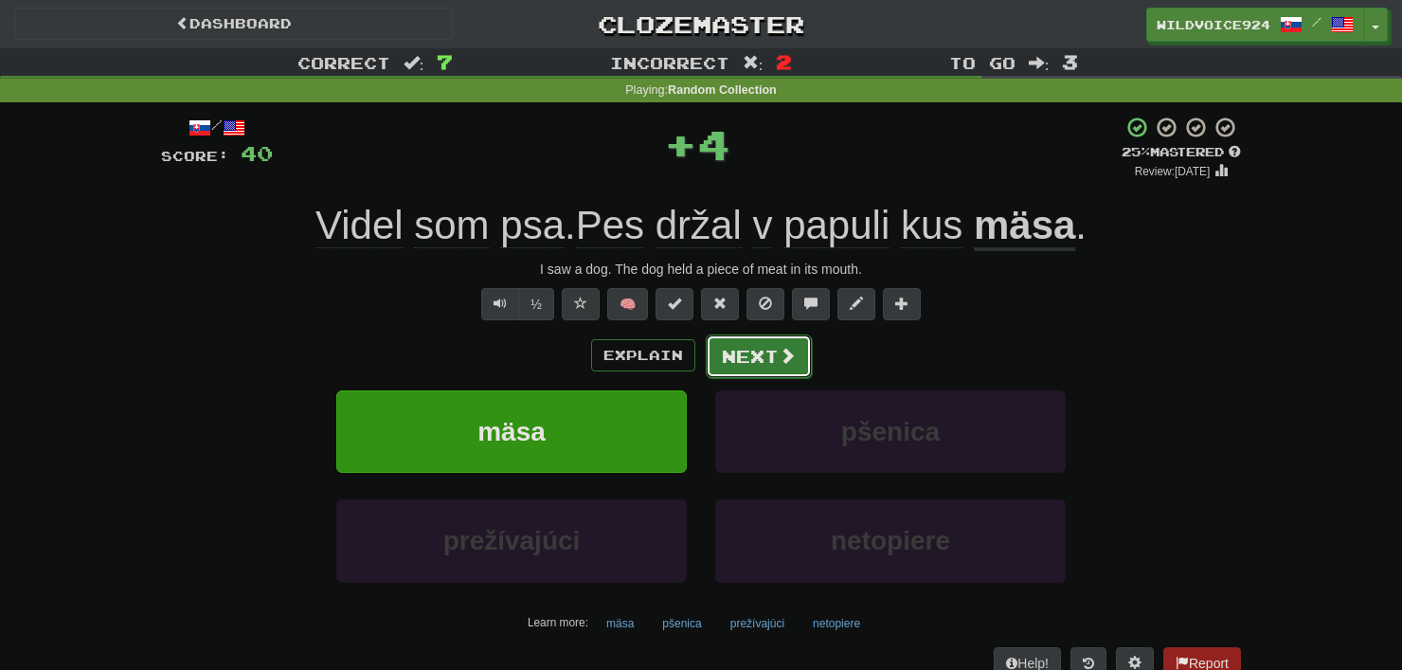
click at [801, 349] on button "Next" at bounding box center [759, 356] width 106 height 44
